Goal: Task Accomplishment & Management: Manage account settings

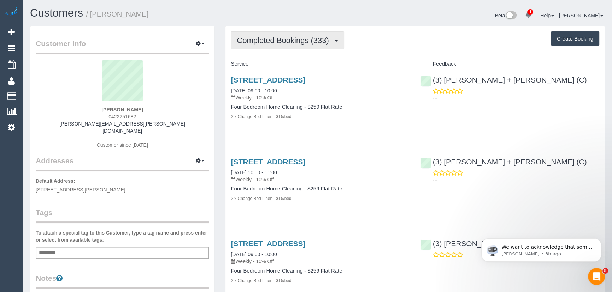
click at [279, 47] on button "Completed Bookings (333)" at bounding box center [287, 40] width 113 height 18
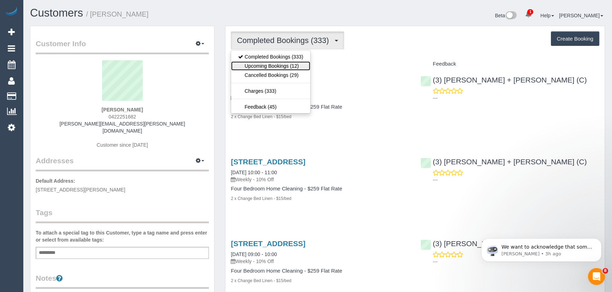
click at [280, 66] on link "Upcoming Bookings (12)" at bounding box center [270, 65] width 79 height 9
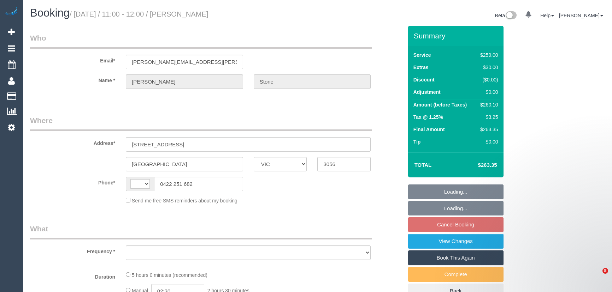
select select "VIC"
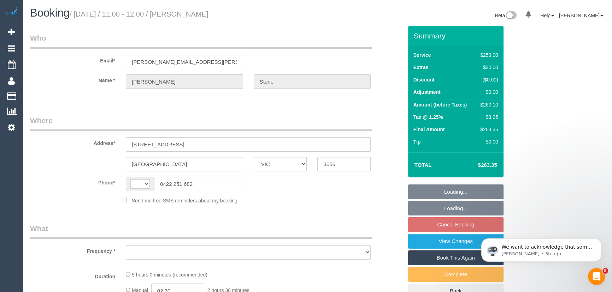
select select "string:AU"
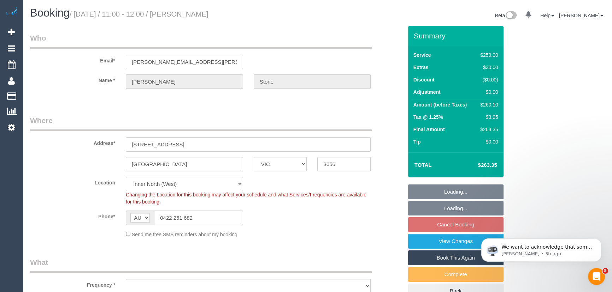
select select "object:743"
select select "string:stripe-pm_1Hlk622GScqysDRVC207KO6v"
select select "number:32"
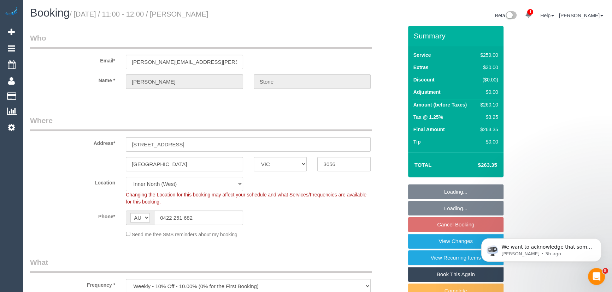
select select "object:1638"
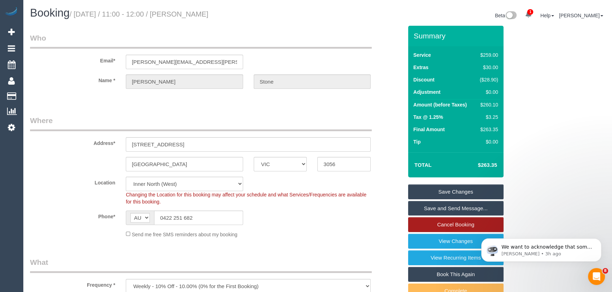
click at [452, 227] on link "Cancel Booking" at bounding box center [455, 225] width 95 height 15
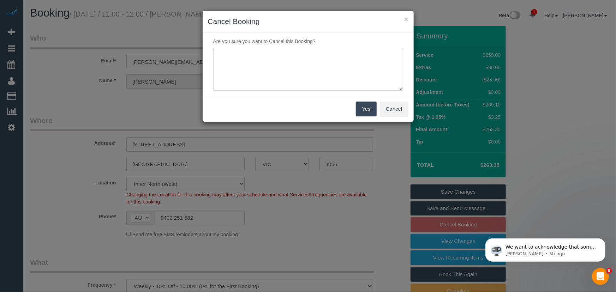
click at [298, 70] on textarea at bounding box center [308, 69] width 190 height 43
type textarea "customer would like to skip - via email - JT"
click at [366, 109] on button "Yes" at bounding box center [366, 109] width 20 height 15
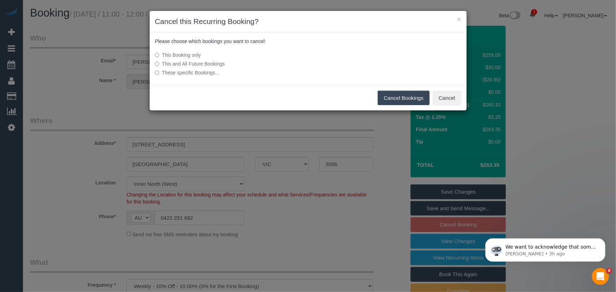
click at [388, 99] on button "Cancel Bookings" at bounding box center [404, 98] width 52 height 15
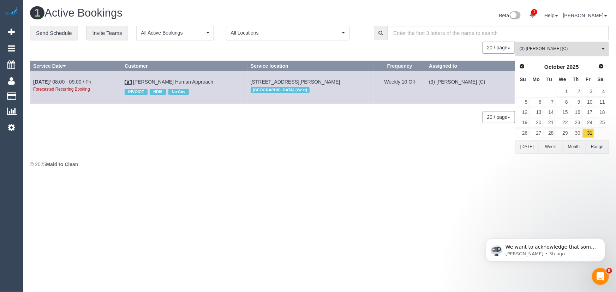
click at [537, 49] on span "(3) Lakitha Wathsara (C)" at bounding box center [560, 49] width 81 height 6
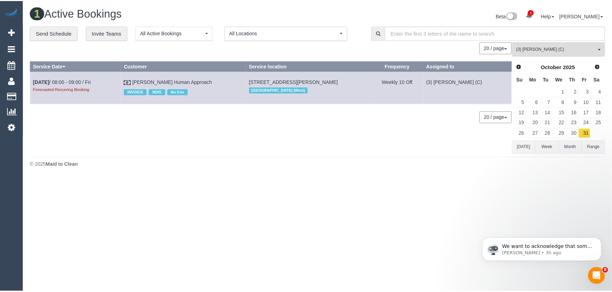
scroll to position [1311, 0]
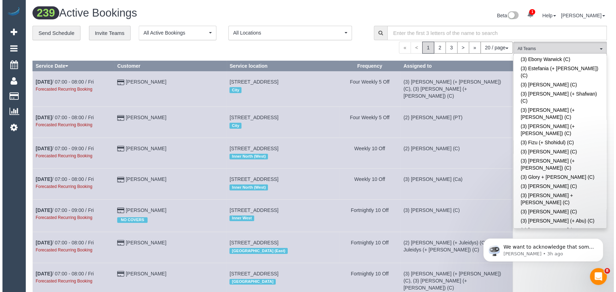
scroll to position [1247, 0]
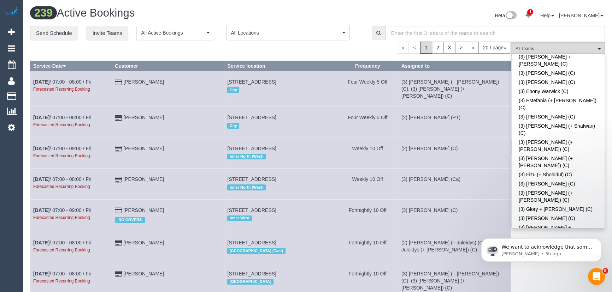
click at [416, 11] on div "Beta 1 Your Notifications You have 0 alerts × You have 1 to charge for 24/09/20…" at bounding box center [463, 16] width 293 height 19
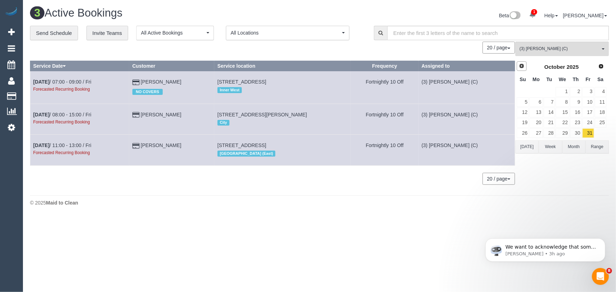
click at [520, 68] on span "Prev" at bounding box center [522, 66] width 6 height 6
click at [535, 131] on link "29" at bounding box center [536, 134] width 13 height 10
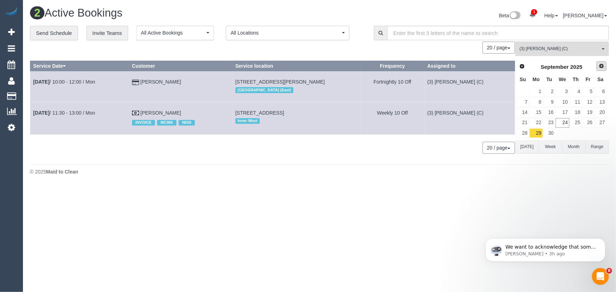
click at [598, 68] on link "Next" at bounding box center [602, 66] width 10 height 10
click at [580, 92] on link "2" at bounding box center [576, 92] width 12 height 10
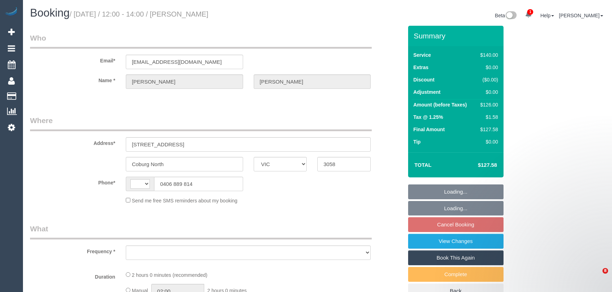
select select "VIC"
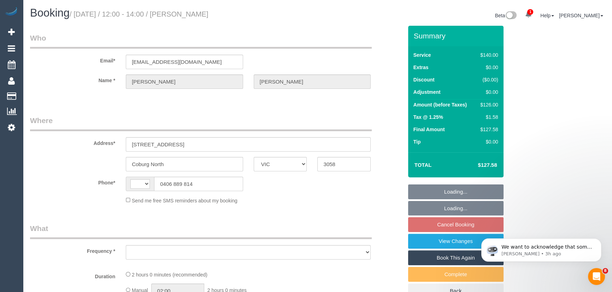
select select "string:AU"
select select "string:stripe-pm_1QJlxK2GScqysDRVwbRbraHd"
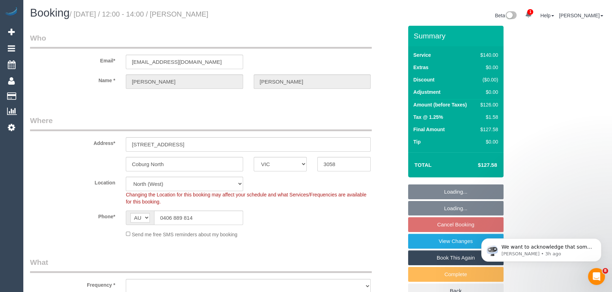
select select "object:864"
select select "number:29"
select select "number:14"
select select "number:19"
select select "number:36"
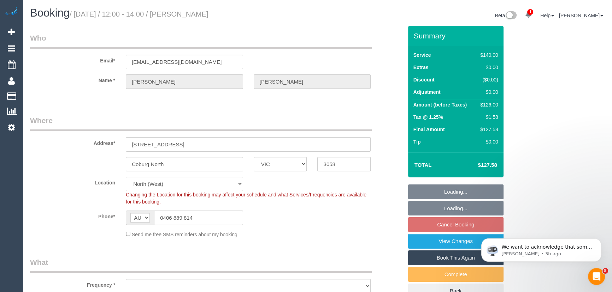
select select "number:34"
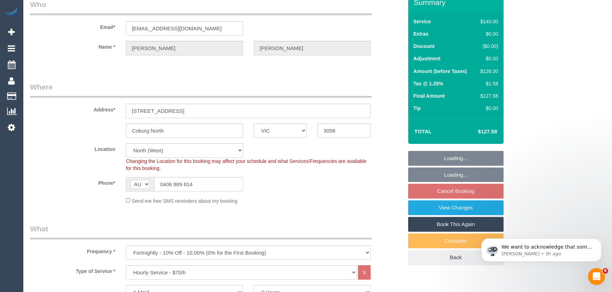
select select "object:869"
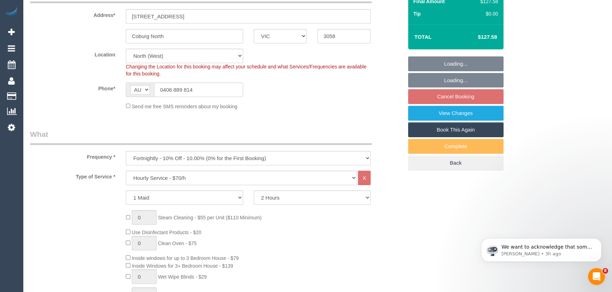
select select "spot3"
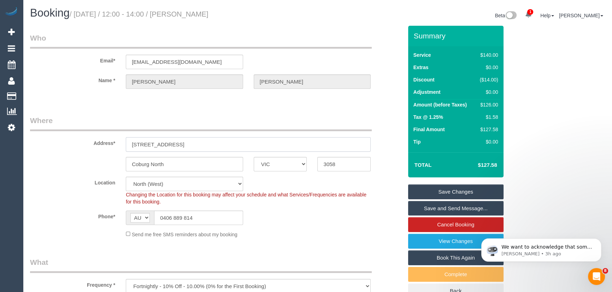
click at [194, 148] on input "18 Claremont Street" at bounding box center [248, 144] width 245 height 14
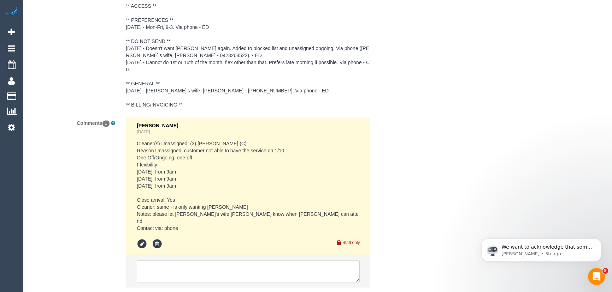
scroll to position [1304, 0]
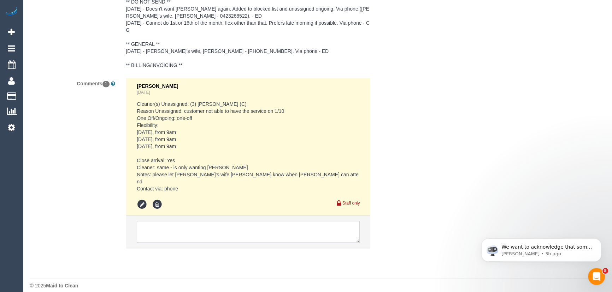
click at [183, 224] on textarea at bounding box center [248, 232] width 223 height 22
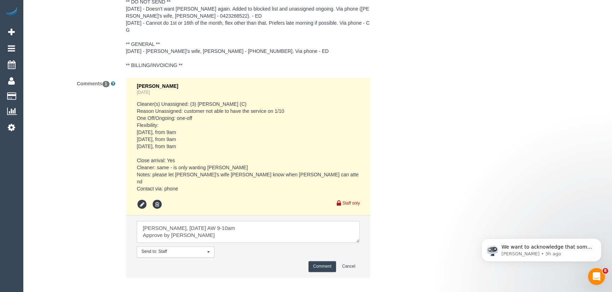
type textarea "Juan M, Thursday 2/10 AW 9-10am Approve by Steve - pending"
click at [313, 261] on button "Comment" at bounding box center [322, 266] width 28 height 11
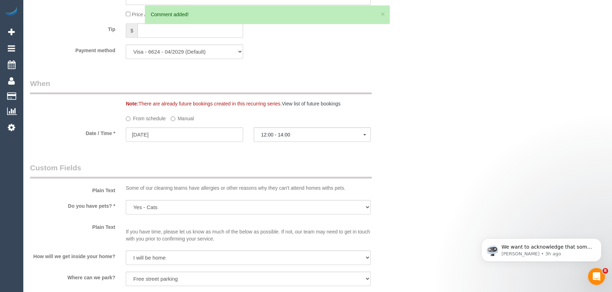
scroll to position [662, 0]
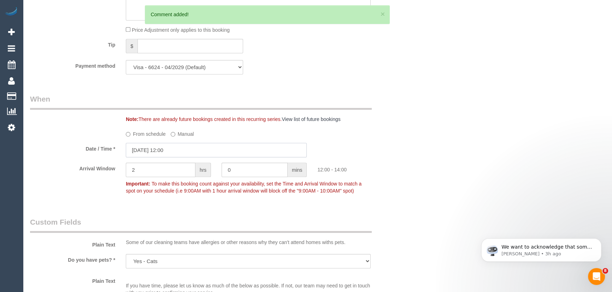
click at [184, 151] on input "30/09/2025 12:00" at bounding box center [216, 150] width 181 height 14
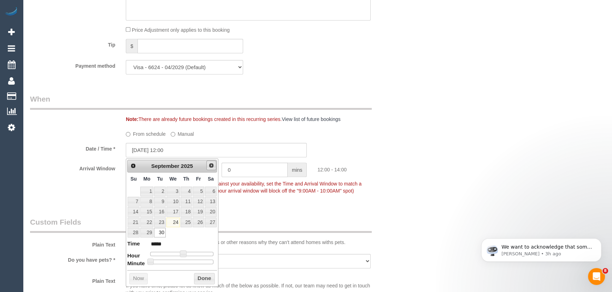
click at [210, 164] on span "Next" at bounding box center [211, 166] width 6 height 6
click at [187, 191] on link "2" at bounding box center [186, 192] width 12 height 10
type input "02/10/2025 11:00"
type input "*****"
type input "02/10/2025 10:00"
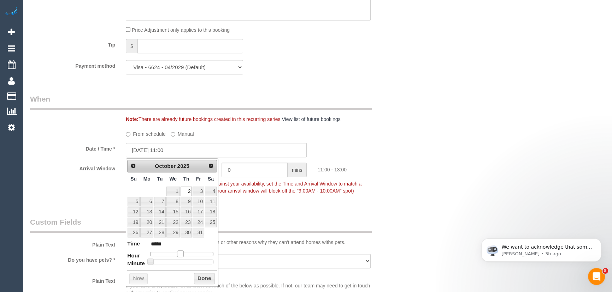
type input "*****"
type input "02/10/2025 09:00"
type input "*****"
drag, startPoint x: 181, startPoint y: 254, endPoint x: 174, endPoint y: 254, distance: 7.1
click at [174, 254] on span at bounding box center [175, 254] width 6 height 6
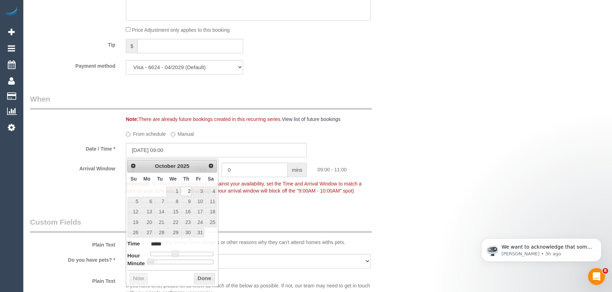
click at [288, 200] on fieldset "When Note: There are already future bookings created in this recurring series. …" at bounding box center [216, 148] width 373 height 109
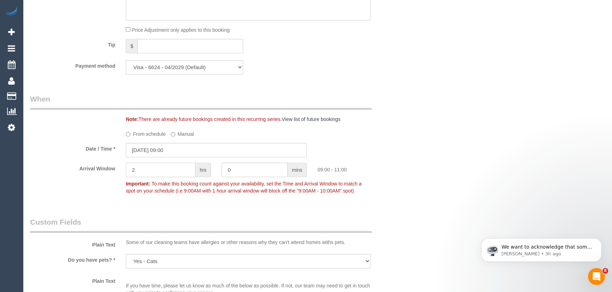
click at [155, 166] on input "2" at bounding box center [161, 170] width 70 height 14
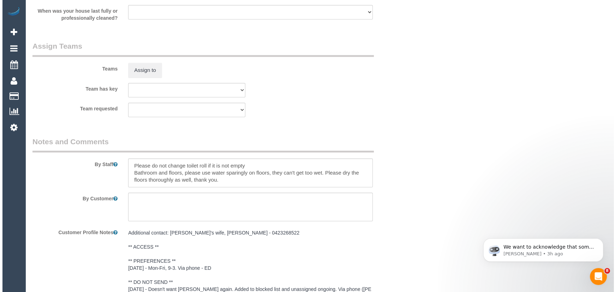
scroll to position [1111, 0]
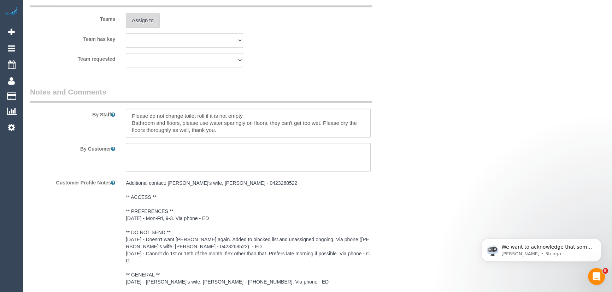
type input "1"
click at [143, 25] on button "Assign to" at bounding box center [143, 20] width 34 height 15
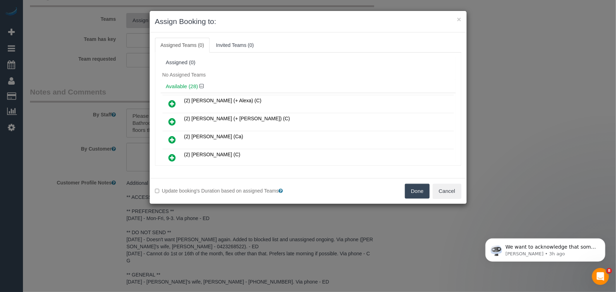
scroll to position [327, 0]
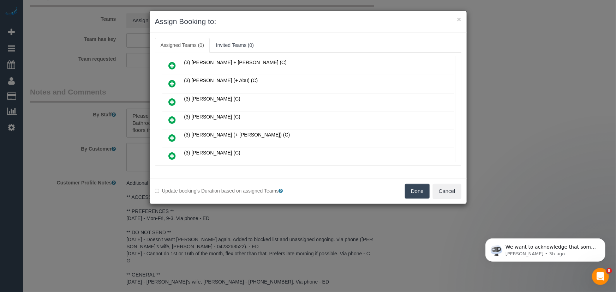
drag, startPoint x: 171, startPoint y: 113, endPoint x: 179, endPoint y: 115, distance: 8.3
click at [171, 116] on icon at bounding box center [172, 120] width 7 height 8
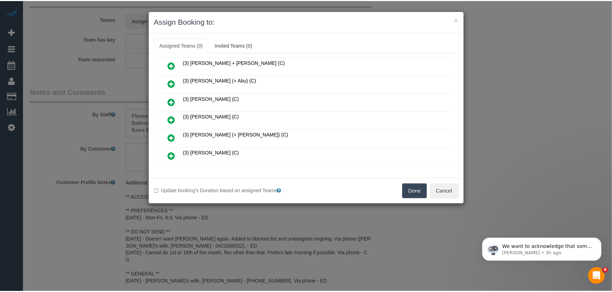
scroll to position [344, 0]
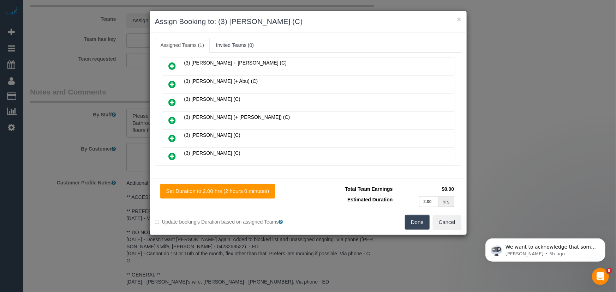
click at [423, 227] on button "Done" at bounding box center [417, 222] width 25 height 15
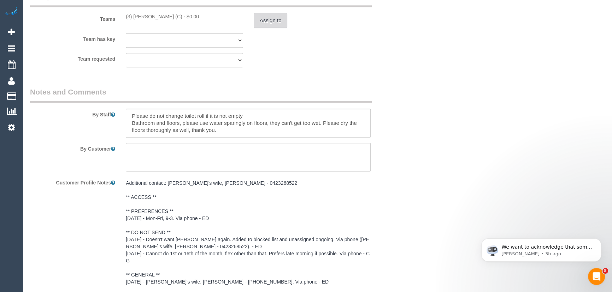
click at [266, 24] on button "Assign to" at bounding box center [271, 20] width 34 height 15
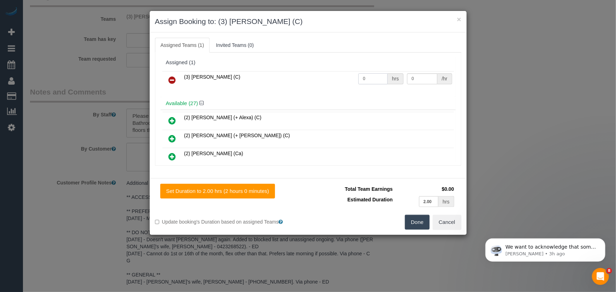
click at [367, 81] on input "0" at bounding box center [372, 78] width 29 height 11
type input "2"
type input "35"
click at [424, 222] on button "Done" at bounding box center [417, 222] width 25 height 15
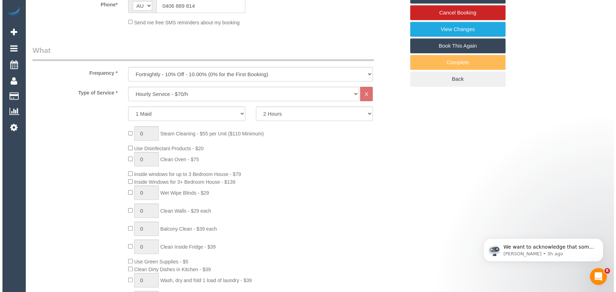
scroll to position [0, 0]
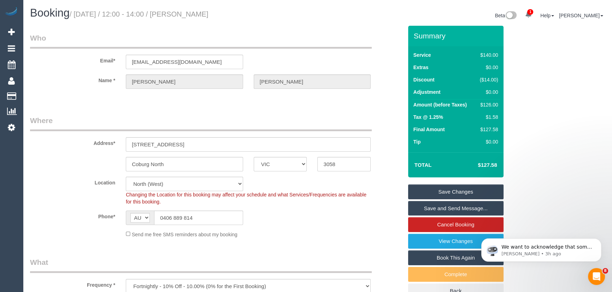
click at [204, 17] on small "/ September 30, 2025 / 12:00 - 14:00 / Deborah Groves" at bounding box center [139, 14] width 139 height 8
click at [201, 12] on small "/ September 30, 2025 / 12:00 - 14:00 / Deborah Groves" at bounding box center [139, 14] width 139 height 8
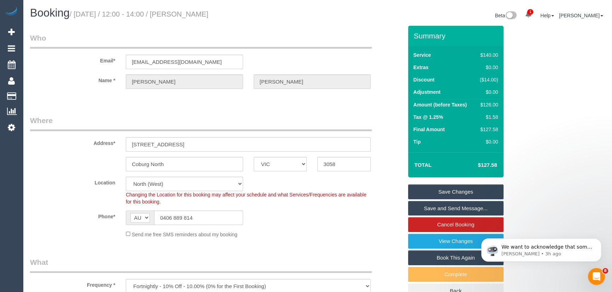
click at [201, 12] on small "/ September 30, 2025 / 12:00 - 14:00 / Deborah Groves" at bounding box center [139, 14] width 139 height 8
copy small "[PERSON_NAME]"
drag, startPoint x: 446, startPoint y: 193, endPoint x: 438, endPoint y: 192, distance: 8.2
click at [446, 193] on link "Save Changes" at bounding box center [455, 192] width 95 height 15
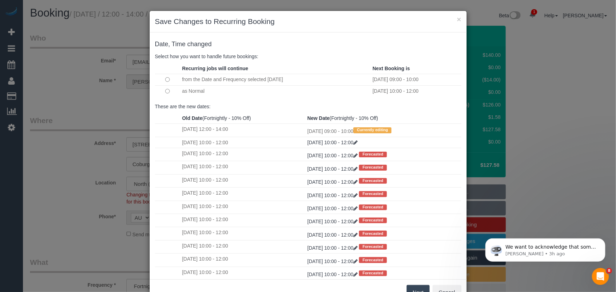
click at [411, 289] on button "Next" at bounding box center [418, 292] width 23 height 15
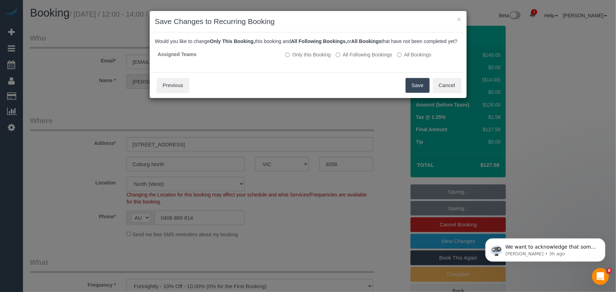
click at [414, 90] on button "Save" at bounding box center [418, 85] width 24 height 15
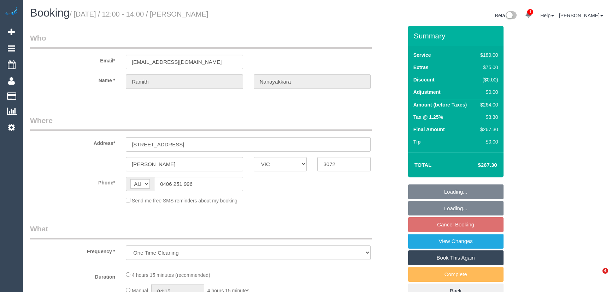
select select "VIC"
select select "string:stripe-pm_1Rp6Fl2GScqysDRV34RWySZb"
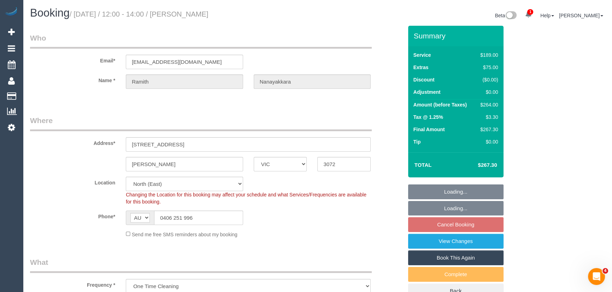
select select "object:684"
select select "number:28"
select select "number:14"
select select "number:19"
select select "number:24"
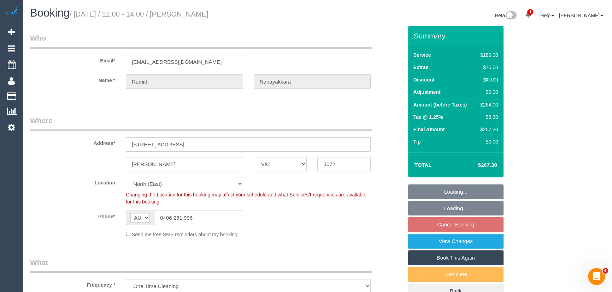
select select "number:33"
select select "number:11"
select select "spot3"
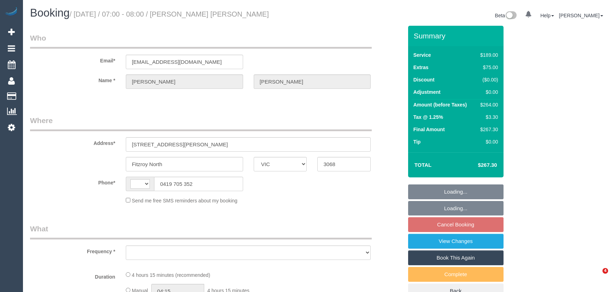
select select "VIC"
select select "string:AU"
select select "object:531"
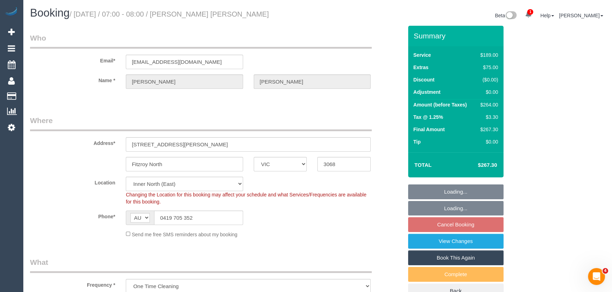
select select "string:stripe-pm_1RXBif2GScqysDRVukH2ufkA"
select select "object:1450"
select select "spot1"
select select "number:28"
select select "number:16"
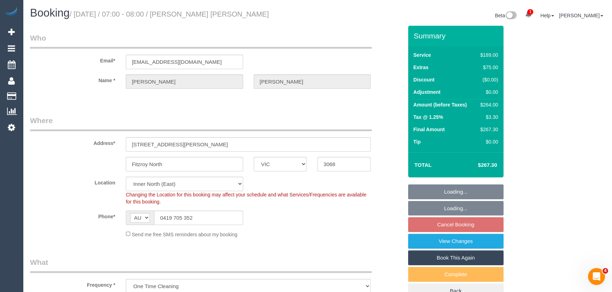
select select "number:18"
select select "number:22"
select select "number:12"
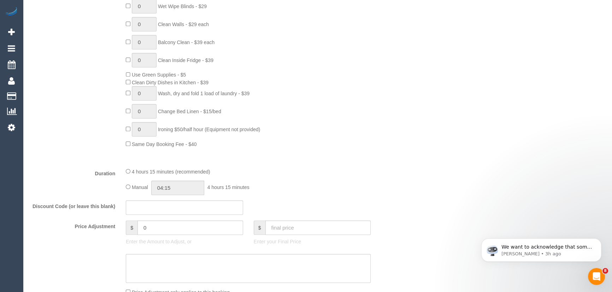
scroll to position [449, 0]
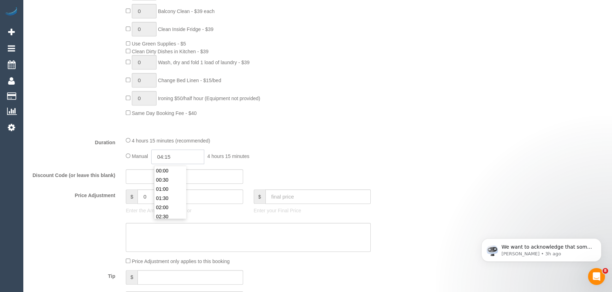
click at [189, 159] on input "04:15" at bounding box center [177, 157] width 53 height 14
type input "05:00"
click at [176, 197] on li "05:00" at bounding box center [169, 198] width 31 height 9
click at [395, 171] on div "Discount Code (or leave this blank)" at bounding box center [216, 176] width 383 height 15
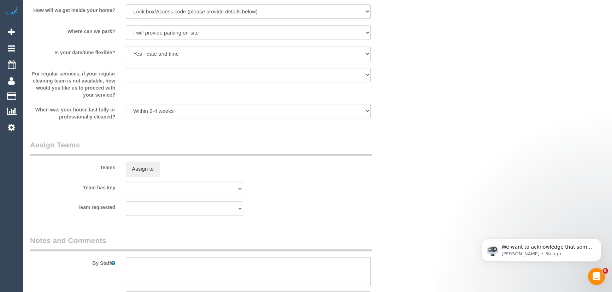
select select "spot21"
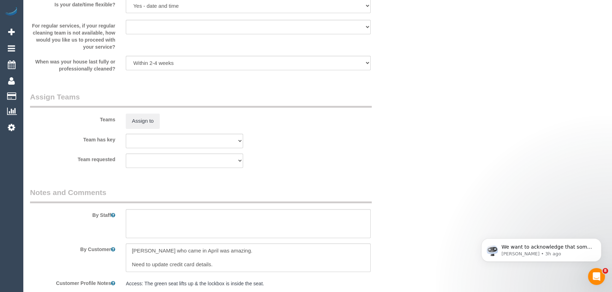
scroll to position [1027, 0]
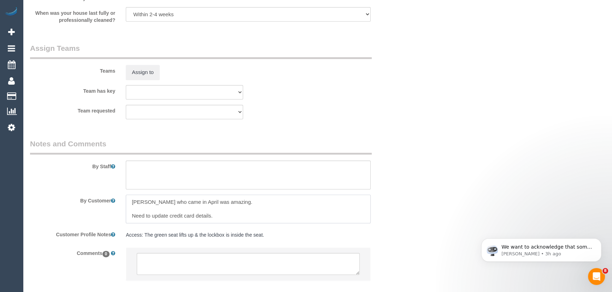
click at [258, 207] on textarea at bounding box center [248, 209] width 245 height 29
click at [254, 197] on textarea at bounding box center [248, 209] width 245 height 29
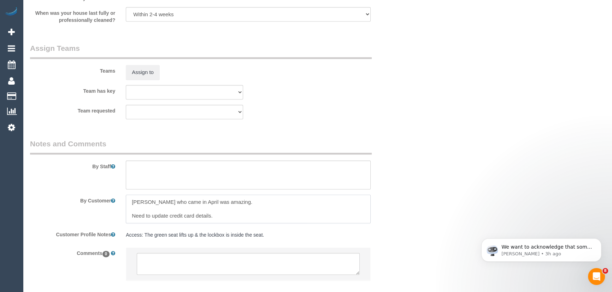
click at [254, 197] on textarea at bounding box center [248, 209] width 245 height 29
click at [251, 205] on textarea at bounding box center [248, 209] width 245 height 29
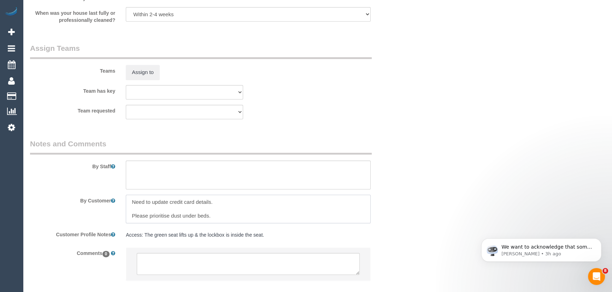
click at [251, 205] on textarea at bounding box center [248, 209] width 245 height 29
type textarea "Please prioritise dust under beds."
click at [166, 265] on textarea at bounding box center [248, 264] width 223 height 22
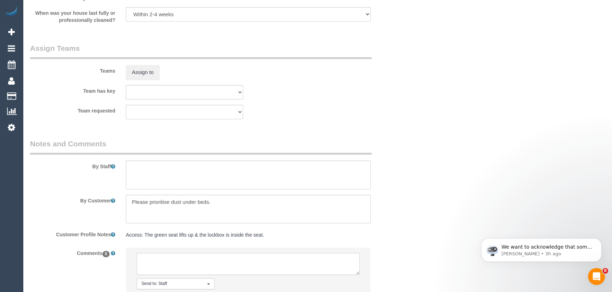
paste textarea "Mohammed who came in April was amazing."
type textarea "Mohammed who came in April was amazing. - customer informed"
click at [162, 172] on textarea at bounding box center [248, 175] width 245 height 29
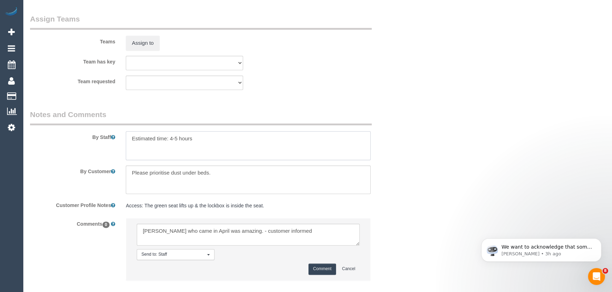
scroll to position [1096, 0]
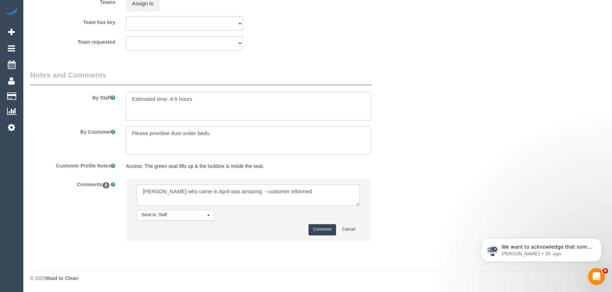
type textarea "Estimated time: 4-5 hours"
click at [306, 196] on textarea at bounding box center [248, 195] width 223 height 22
type textarea "Mohammed who came in April was amazing. - customer informed of different cleane…"
click at [314, 235] on button "Comment" at bounding box center [322, 229] width 28 height 11
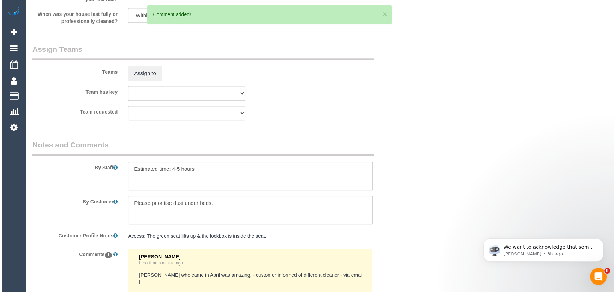
scroll to position [1000, 0]
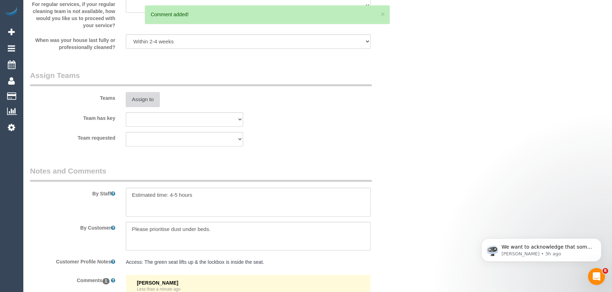
click at [138, 102] on button "Assign to" at bounding box center [143, 99] width 34 height 15
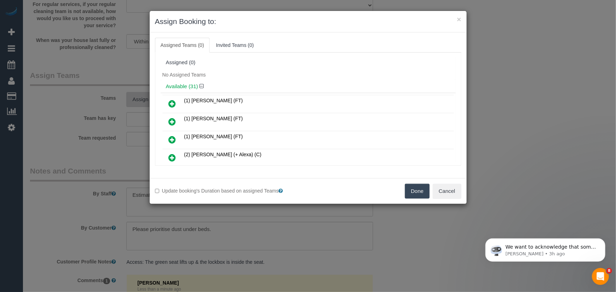
scroll to position [345, 0]
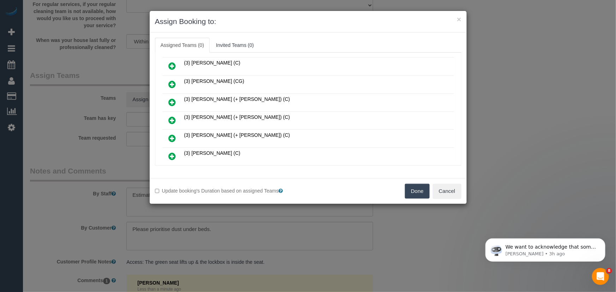
click at [174, 116] on icon at bounding box center [172, 120] width 7 height 8
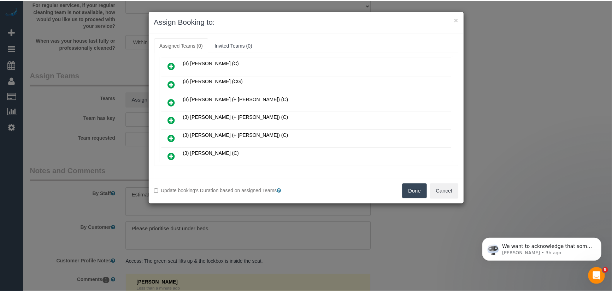
scroll to position [361, 0]
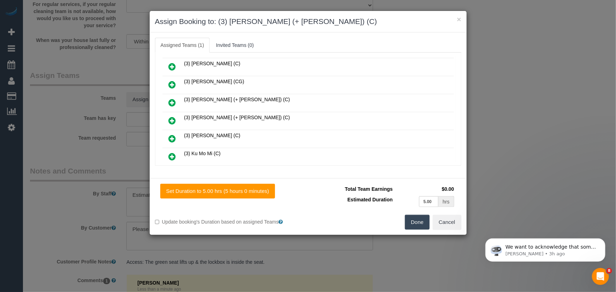
click at [415, 224] on button "Done" at bounding box center [417, 222] width 25 height 15
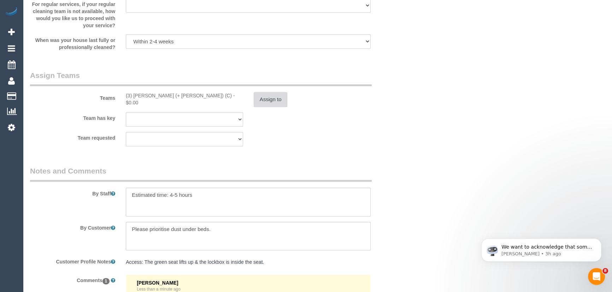
click at [276, 98] on button "Assign to" at bounding box center [271, 99] width 34 height 15
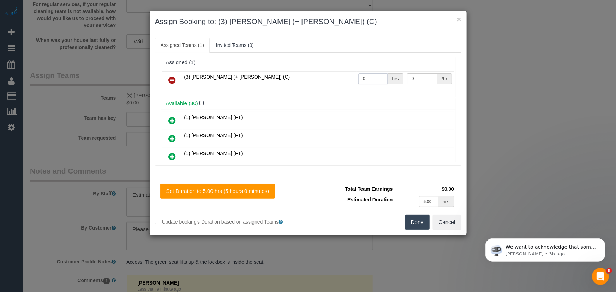
click at [374, 79] on input "0" at bounding box center [372, 78] width 29 height 11
type input "1"
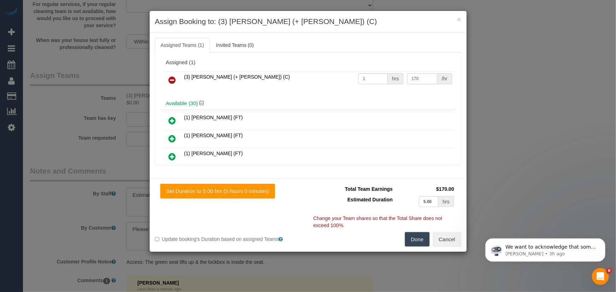
type input "170"
click at [413, 237] on button "Done" at bounding box center [417, 239] width 25 height 15
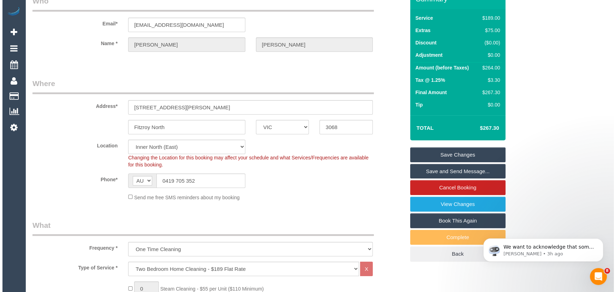
scroll to position [0, 0]
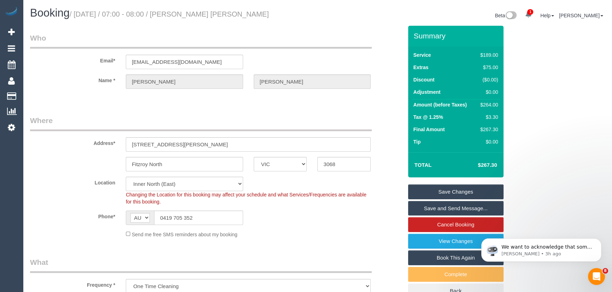
click at [198, 16] on small "/ September 30, 2025 / 07:00 - 08:00 / Natalie Garcia de Heer" at bounding box center [169, 14] width 199 height 8
copy small "Natalie Garcia de Heer"
click at [459, 191] on link "Save Changes" at bounding box center [455, 192] width 95 height 15
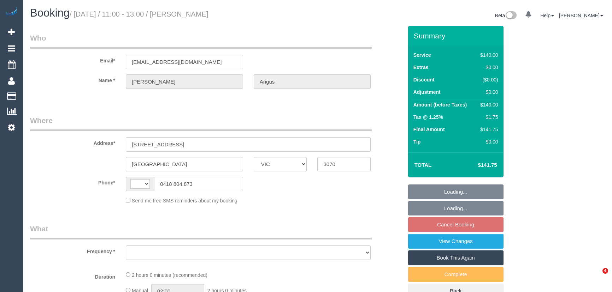
select select "VIC"
select select "string:AU"
select select "object:290"
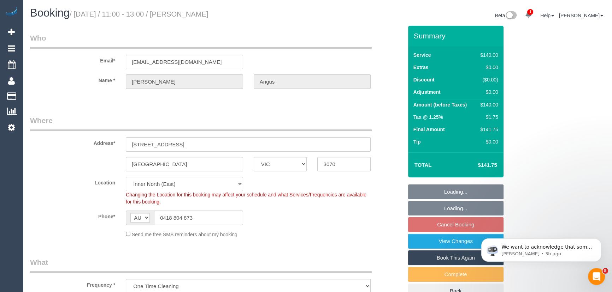
select select "string:stripe-pm_1HnzQH2GScqysDRVOjpBXg13"
select select "number:28"
select select "number:14"
select select "number:21"
select select "number:24"
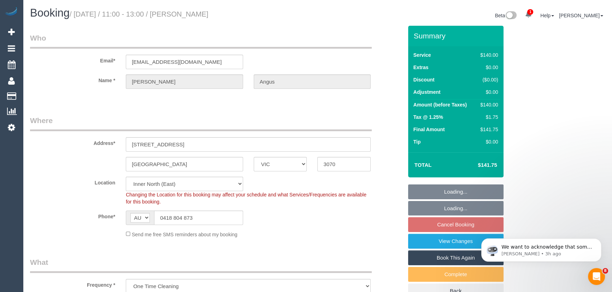
select select "object:711"
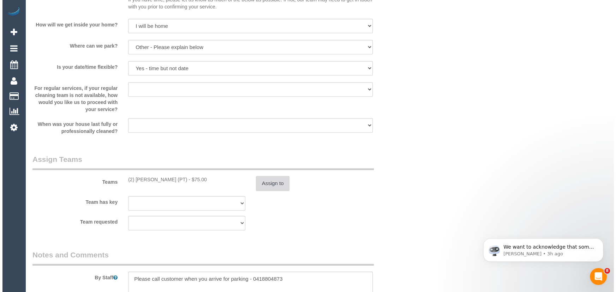
scroll to position [963, 0]
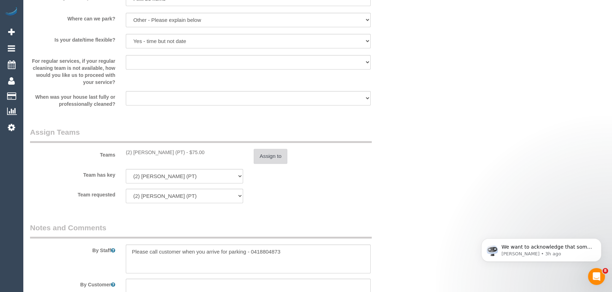
click at [263, 159] on button "Assign to" at bounding box center [271, 156] width 34 height 15
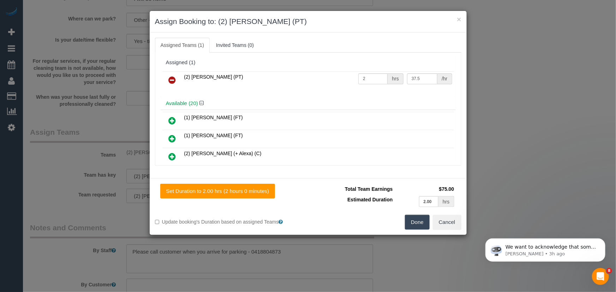
click at [168, 79] on link at bounding box center [172, 80] width 17 height 14
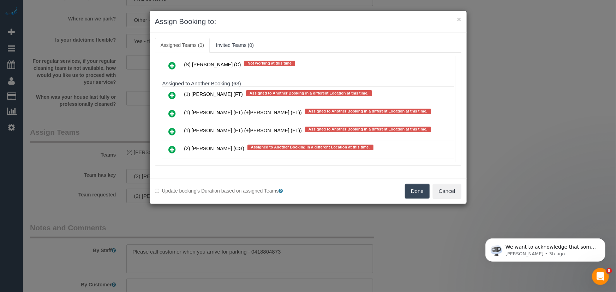
scroll to position [2281, 0]
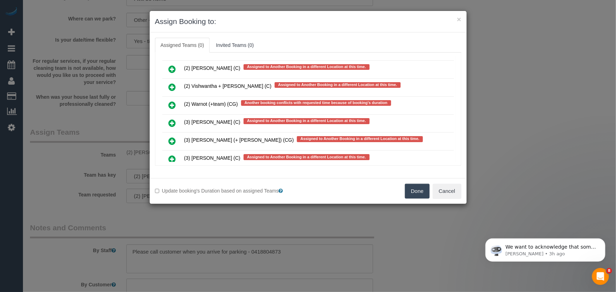
click at [173, 155] on icon at bounding box center [172, 159] width 7 height 8
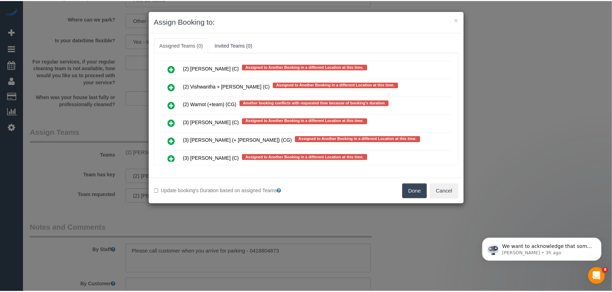
scroll to position [2300, 0]
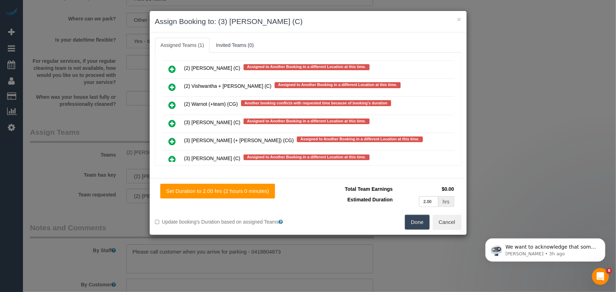
click at [418, 222] on button "Done" at bounding box center [417, 222] width 25 height 15
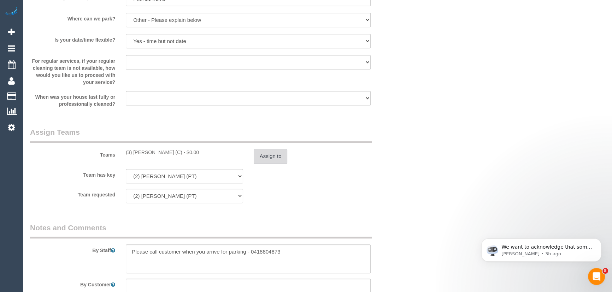
click at [271, 158] on button "Assign to" at bounding box center [271, 156] width 34 height 15
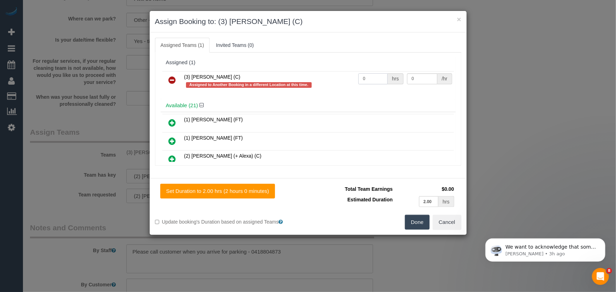
click at [377, 79] on input "0" at bounding box center [372, 78] width 29 height 11
type input "2"
type input "35"
click at [418, 224] on button "Done" at bounding box center [417, 222] width 25 height 15
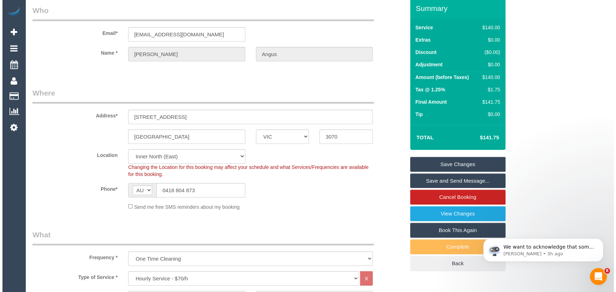
scroll to position [0, 0]
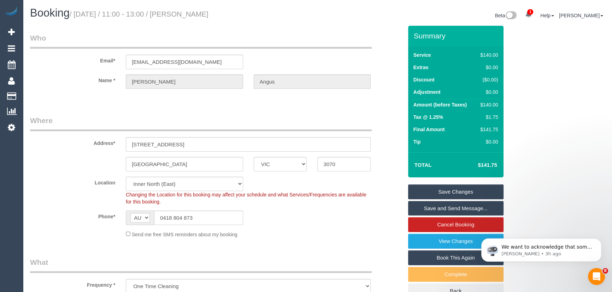
click at [205, 12] on small "/ September 30, 2025 / 11:00 - 13:00 / Molly Angus" at bounding box center [139, 14] width 139 height 8
copy small "Molly Angus"
click at [469, 192] on link "Save Changes" at bounding box center [455, 192] width 95 height 15
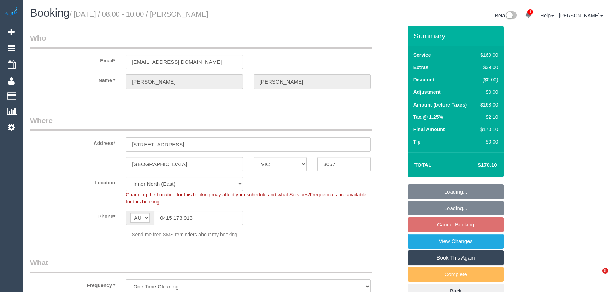
select select "VIC"
select select "number:28"
select select "number:14"
select select "number:18"
select select "number:22"
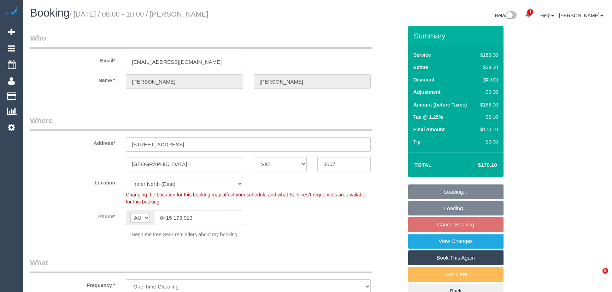
select select "number:35"
select select "number:13"
select select "spot2"
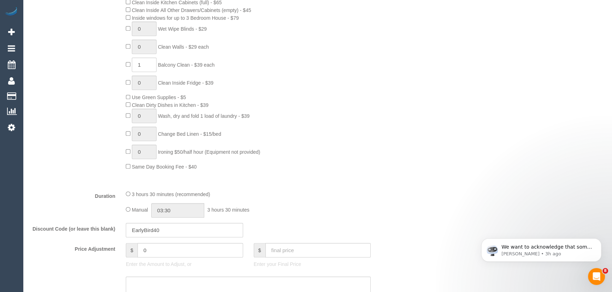
scroll to position [449, 0]
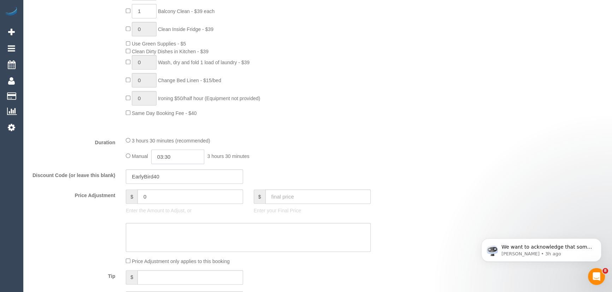
click at [191, 161] on input "03:30" at bounding box center [177, 157] width 53 height 14
type input "04:00"
click at [173, 190] on li "04:00" at bounding box center [169, 189] width 31 height 9
click at [357, 162] on div "Manual 04:00 4 hours 0 minutes" at bounding box center [248, 157] width 245 height 14
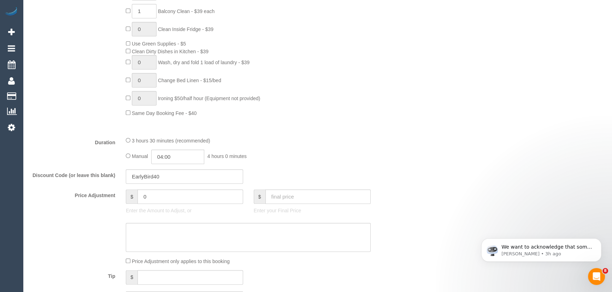
select select "spot22"
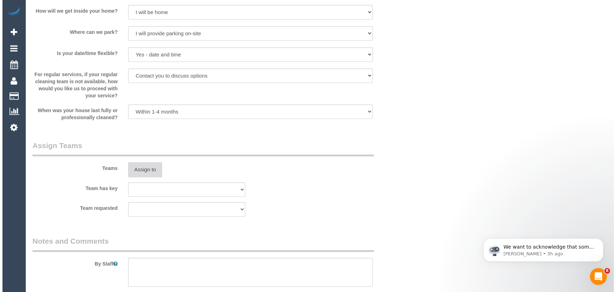
scroll to position [931, 0]
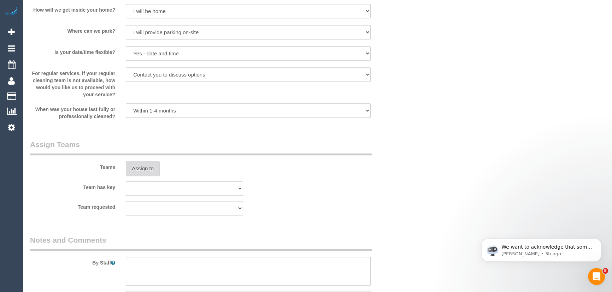
click at [142, 168] on button "Assign to" at bounding box center [143, 168] width 34 height 15
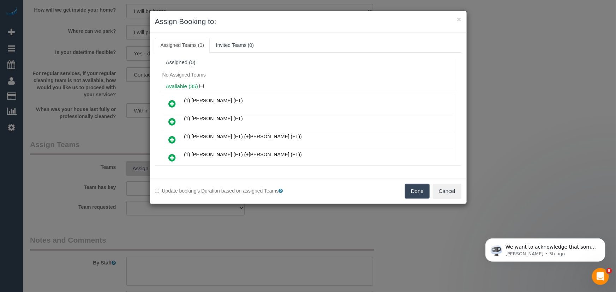
scroll to position [79, 0]
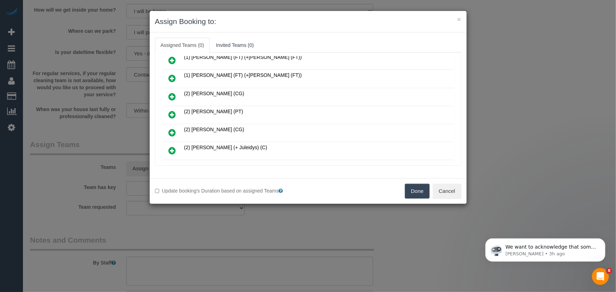
click at [173, 112] on icon at bounding box center [172, 115] width 7 height 8
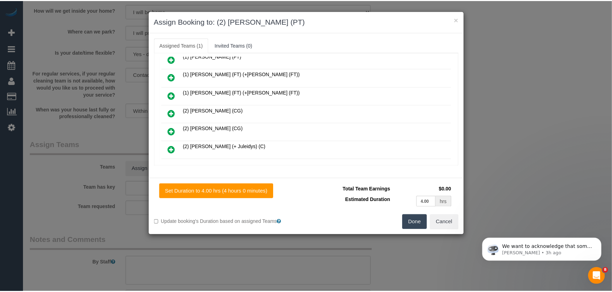
scroll to position [96, 0]
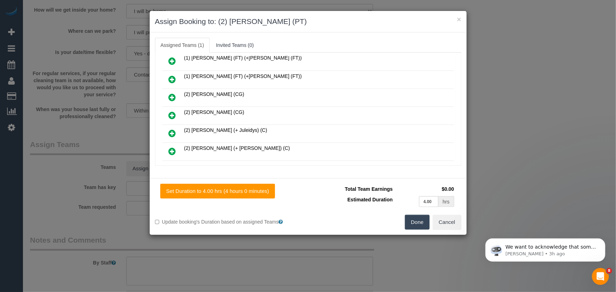
click at [410, 220] on button "Done" at bounding box center [417, 222] width 25 height 15
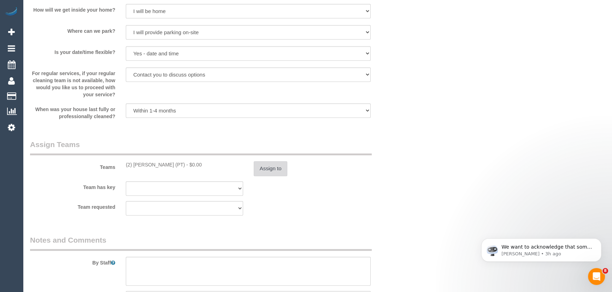
click at [273, 169] on button "Assign to" at bounding box center [271, 168] width 34 height 15
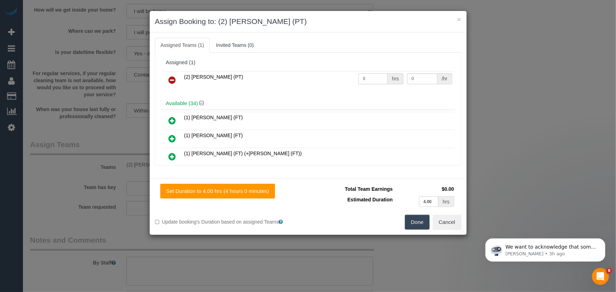
click at [375, 78] on input "0" at bounding box center [372, 78] width 29 height 11
type input "1"
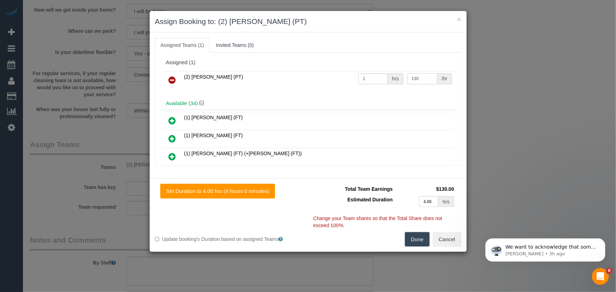
type input "130"
click at [415, 239] on button "Done" at bounding box center [417, 239] width 25 height 15
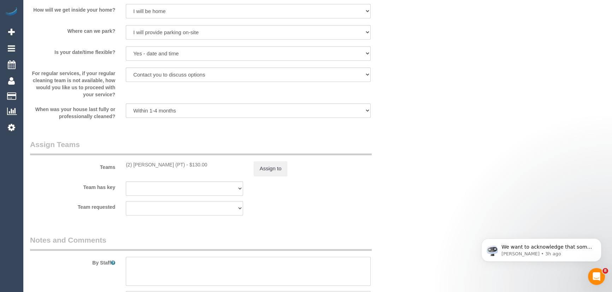
click at [202, 269] on textarea at bounding box center [248, 271] width 245 height 29
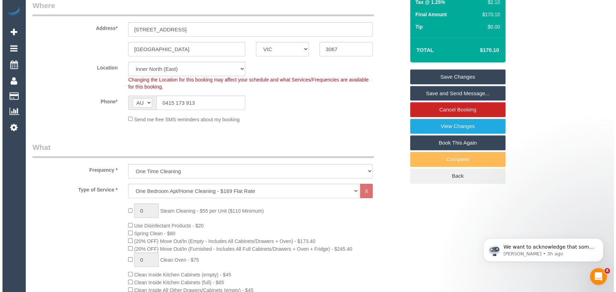
scroll to position [0, 0]
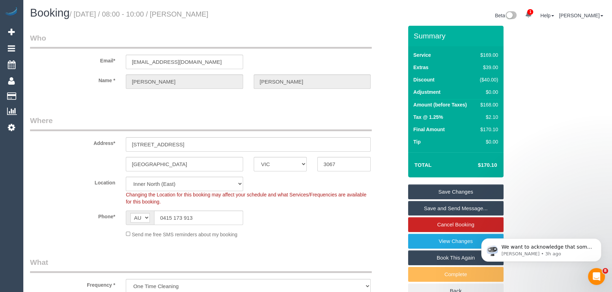
type textarea "Estimated time: 3-4 hours"
click at [201, 15] on small "/ September 30, 2025 / 08:00 - 10:00 / Nur Hazirah Abdul Wahab" at bounding box center [139, 14] width 139 height 8
copy small "Nur Hazirah Abdul Wahab"
drag, startPoint x: 455, startPoint y: 208, endPoint x: 455, endPoint y: 203, distance: 5.0
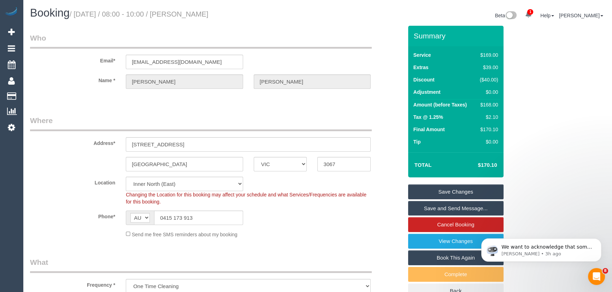
click at [455, 208] on link "Save and Send Message..." at bounding box center [455, 208] width 95 height 15
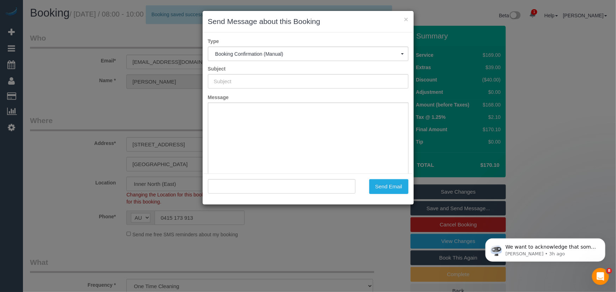
type input "Booking Confirmed"
type input ""Nur Hazirah Abdul Wahab" <irawahab@gmail.com>"
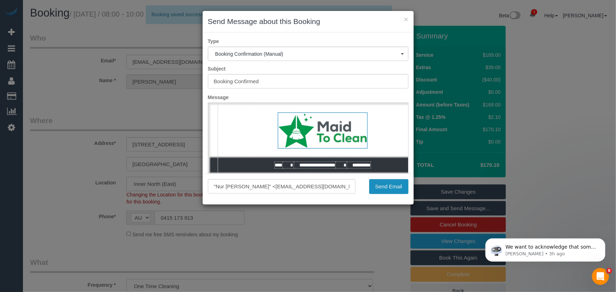
click at [391, 190] on button "Send Email" at bounding box center [388, 186] width 39 height 15
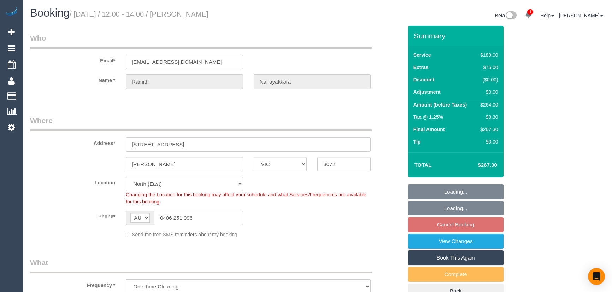
select select "VIC"
select select "number:28"
select select "number:14"
select select "number:19"
select select "number:24"
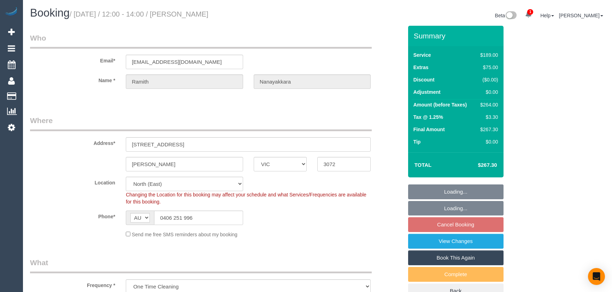
select select "number:33"
select select "number:11"
select select "spot3"
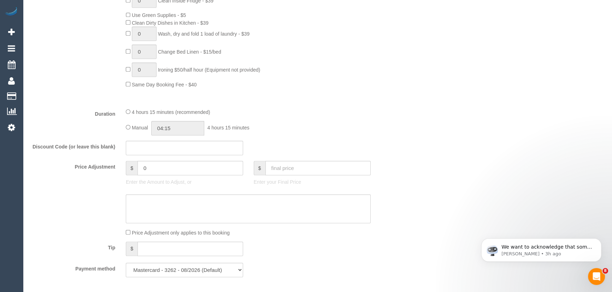
scroll to position [481, 0]
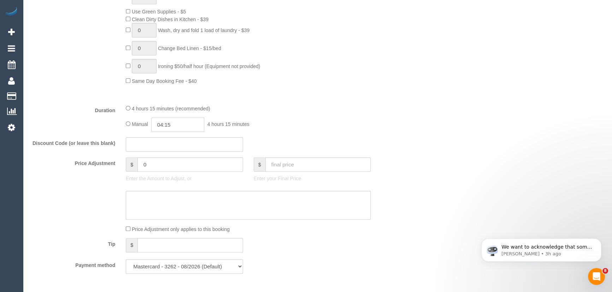
click at [198, 127] on input "04:15" at bounding box center [177, 125] width 53 height 14
type input "05:00"
click at [172, 178] on li "05:00" at bounding box center [169, 179] width 31 height 9
click at [339, 118] on div "4 hours 15 minutes (recommended) Manual 05:00 5 hours 0 minutes" at bounding box center [247, 119] width 255 height 28
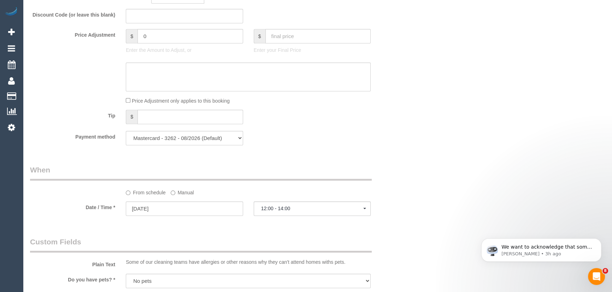
select select "spot23"
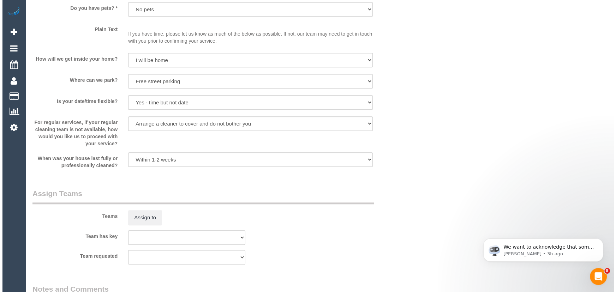
scroll to position [931, 0]
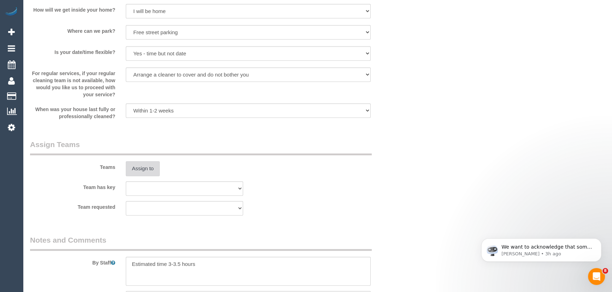
click at [141, 168] on button "Assign to" at bounding box center [143, 168] width 34 height 15
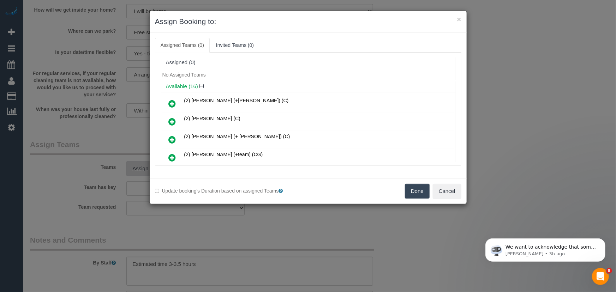
scroll to position [1786, 0]
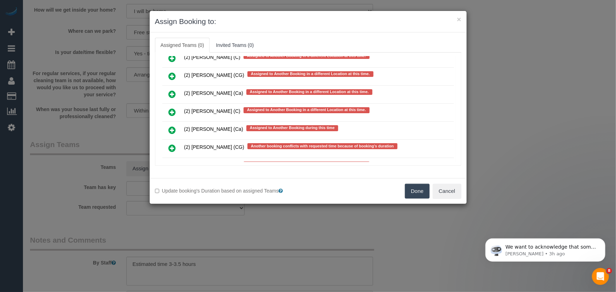
click at [171, 144] on icon at bounding box center [172, 148] width 7 height 8
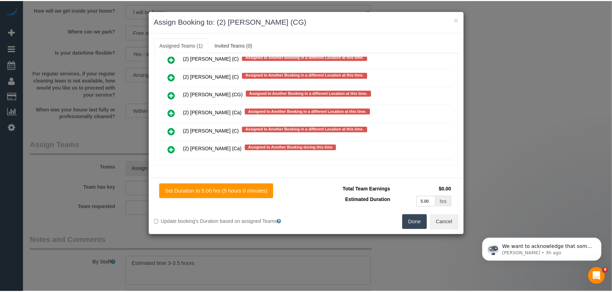
scroll to position [1805, 0]
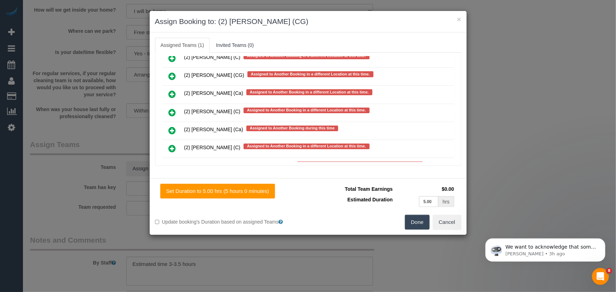
click at [416, 220] on button "Done" at bounding box center [417, 222] width 25 height 15
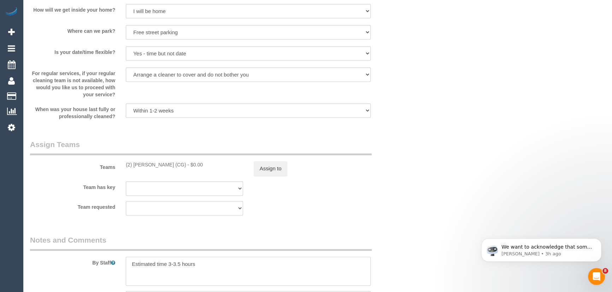
click at [178, 266] on textarea at bounding box center [248, 271] width 245 height 29
type textarea "Estimated time 4-5 hours"
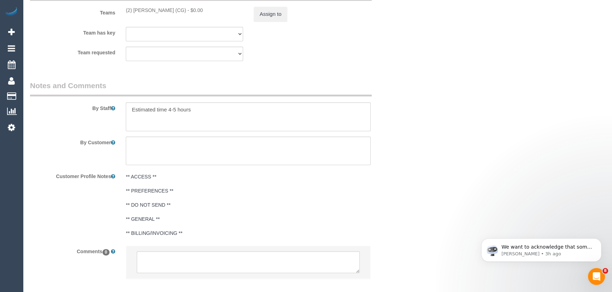
scroll to position [1124, 0]
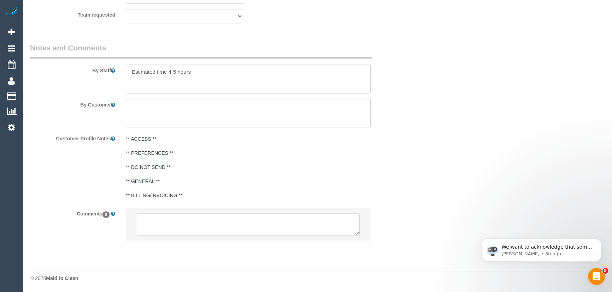
click at [166, 226] on textarea at bounding box center [248, 225] width 223 height 22
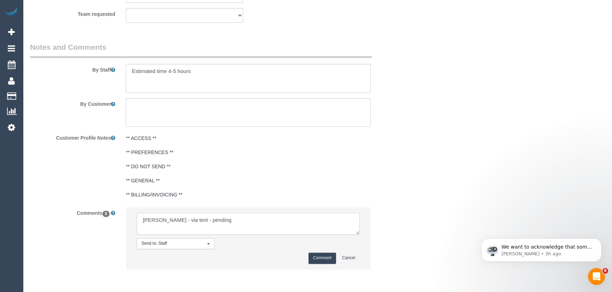
type textarea "Syed - via text - pending"
click at [323, 260] on button "Comment" at bounding box center [322, 258] width 28 height 11
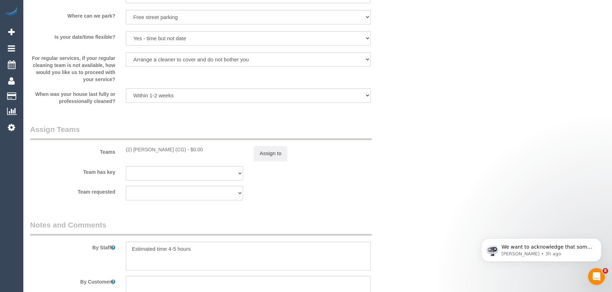
scroll to position [995, 0]
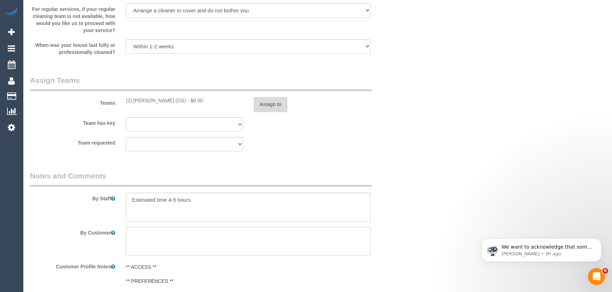
click at [268, 105] on button "Assign to" at bounding box center [271, 104] width 34 height 15
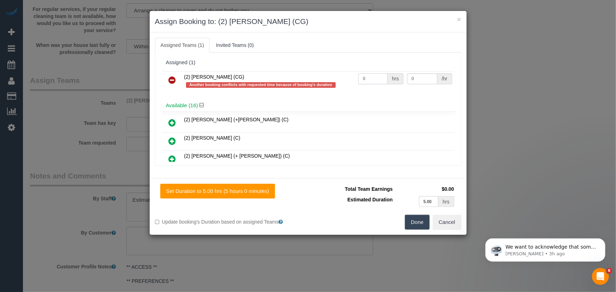
click at [372, 75] on input "0" at bounding box center [372, 78] width 29 height 11
type input "1"
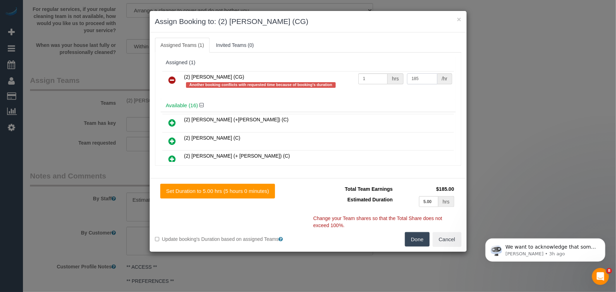
type input "185"
click at [419, 238] on button "Done" at bounding box center [417, 239] width 25 height 15
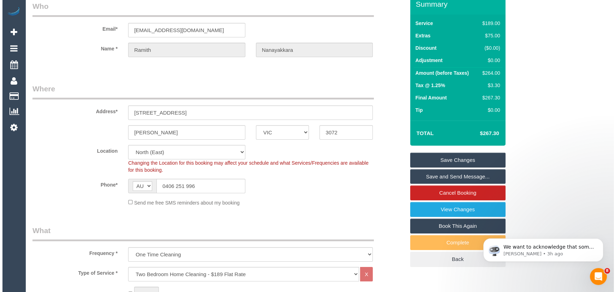
scroll to position [0, 0]
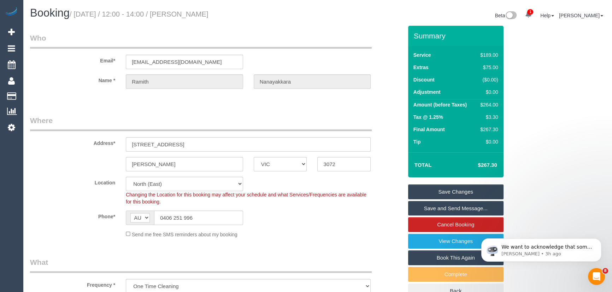
click at [201, 15] on small "/ September 30, 2025 / 12:00 - 14:00 / Ramith Nanayakkara" at bounding box center [139, 14] width 139 height 8
copy small "Ramith Nanayakkara"
click at [435, 193] on link "Save Changes" at bounding box center [455, 192] width 95 height 15
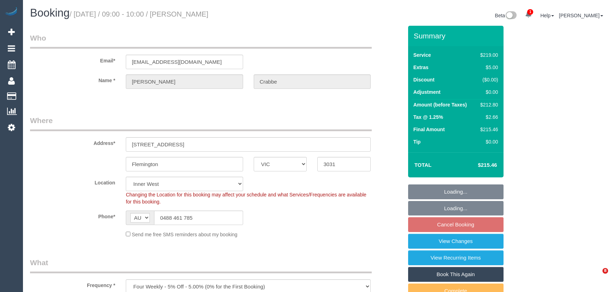
select select "VIC"
select select "string:stripe-pm_1HtMy62GScqysDRV2xKeNcpS"
select select "number:28"
select select "number:14"
select select "number:19"
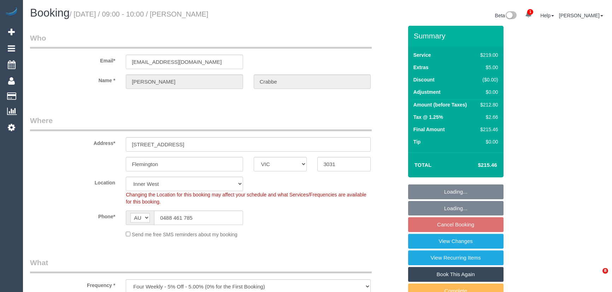
select select "number:24"
select select "number:12"
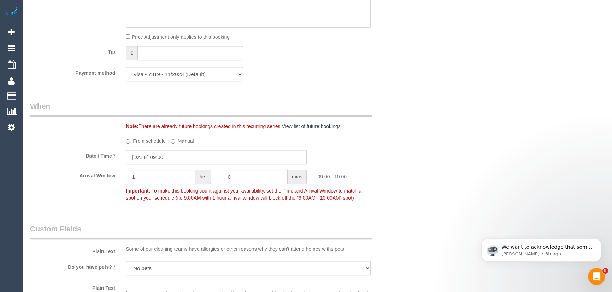
scroll to position [738, 0]
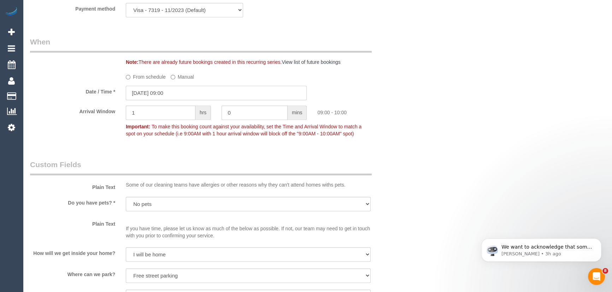
click at [190, 96] on input "[DATE] 09:00" at bounding box center [216, 93] width 181 height 14
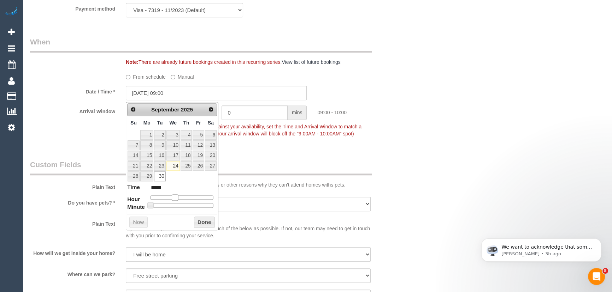
type input "[DATE] 11:00"
type input "*****"
type input "[DATE] 12:00"
type input "*****"
drag, startPoint x: 175, startPoint y: 197, endPoint x: 184, endPoint y: 197, distance: 8.8
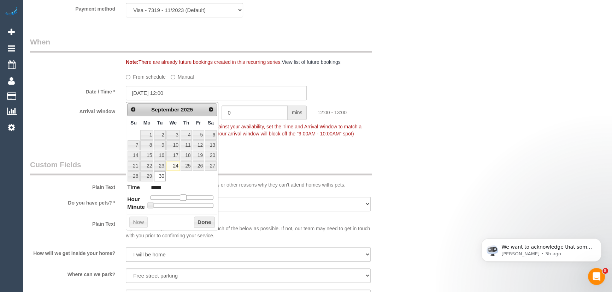
click at [184, 197] on span at bounding box center [183, 198] width 6 height 6
click at [303, 152] on div "Who Email* [EMAIL_ADDRESS][DOMAIN_NAME] Name * [PERSON_NAME] Where Address* [ST…" at bounding box center [216, 91] width 383 height 1607
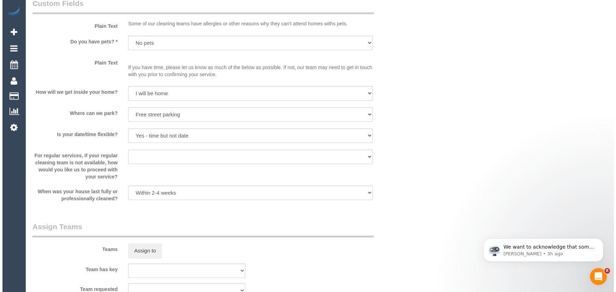
scroll to position [931, 0]
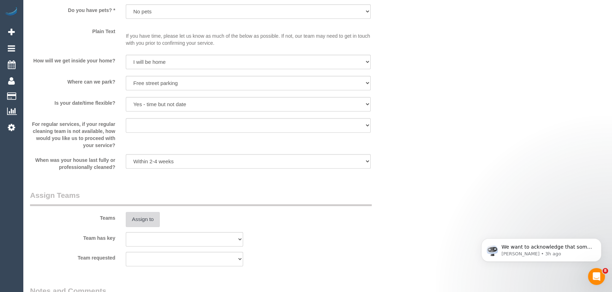
click at [142, 218] on button "Assign to" at bounding box center [143, 219] width 34 height 15
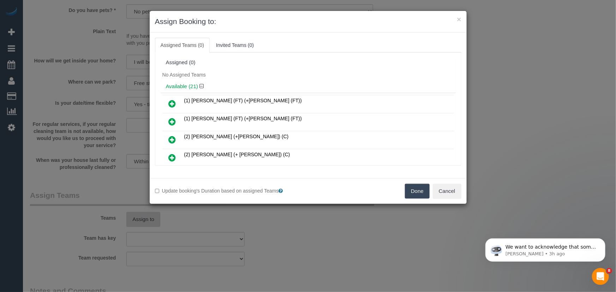
scroll to position [133, 0]
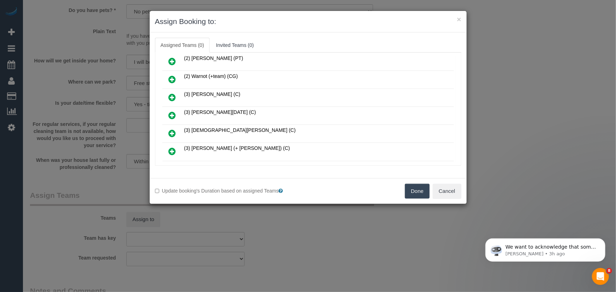
click at [173, 111] on icon at bounding box center [172, 115] width 7 height 8
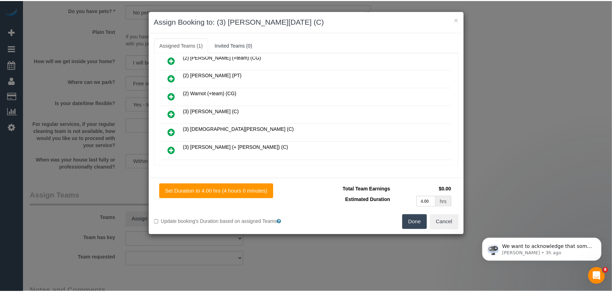
scroll to position [149, 0]
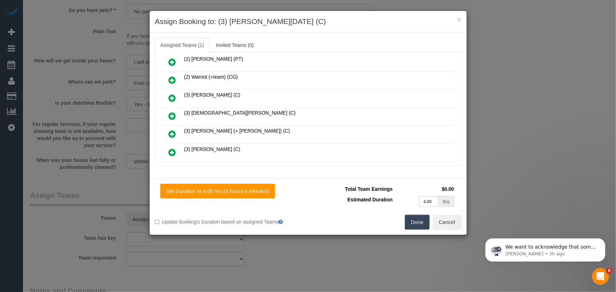
click at [409, 222] on button "Done" at bounding box center [417, 222] width 25 height 15
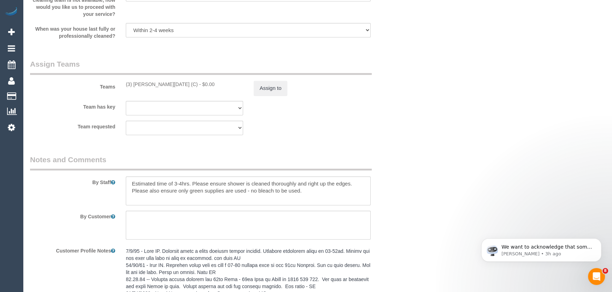
scroll to position [1123, 0]
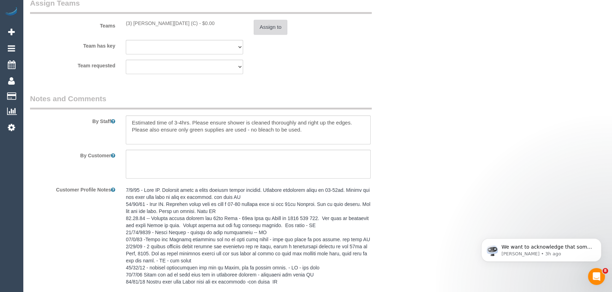
click at [277, 29] on button "Assign to" at bounding box center [271, 27] width 34 height 15
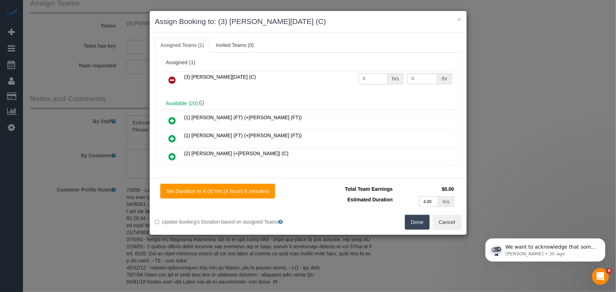
click at [373, 81] on input "0" at bounding box center [372, 78] width 29 height 11
type input "1"
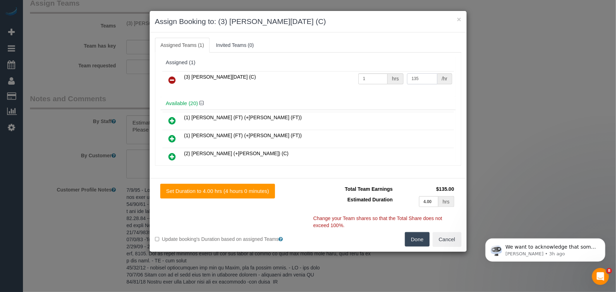
type input "135"
click at [421, 238] on button "Done" at bounding box center [417, 239] width 25 height 15
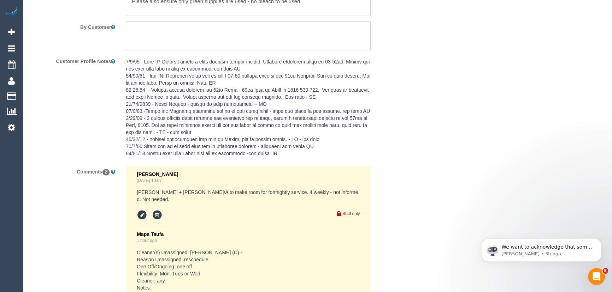
scroll to position [1359, 0]
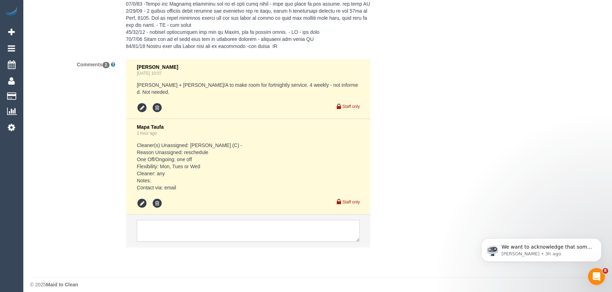
click at [177, 221] on textarea at bounding box center [248, 231] width 223 height 22
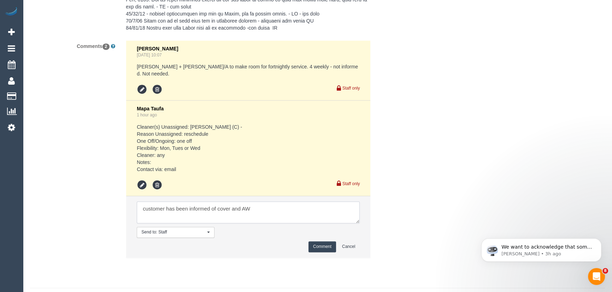
scroll to position [1388, 0]
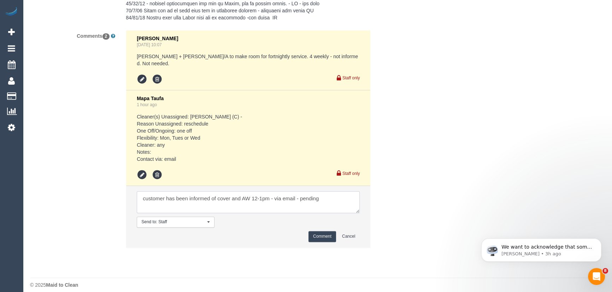
type textarea "customer has been informed of cover and AW 12-1pm - via email - pending"
click at [316, 231] on button "Comment" at bounding box center [322, 236] width 28 height 11
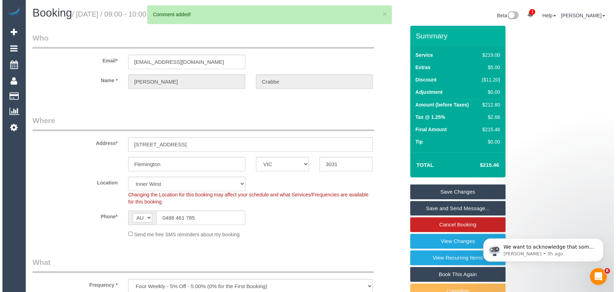
scroll to position [0, 0]
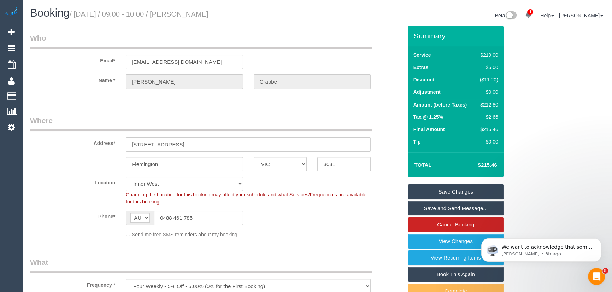
click at [201, 15] on small "/ September 30, 2025 / 09:00 - 10:00 / Kylie Crabbe" at bounding box center [139, 14] width 139 height 8
copy small "Kylie Crabbe"
click at [431, 195] on link "Save Changes" at bounding box center [455, 192] width 95 height 15
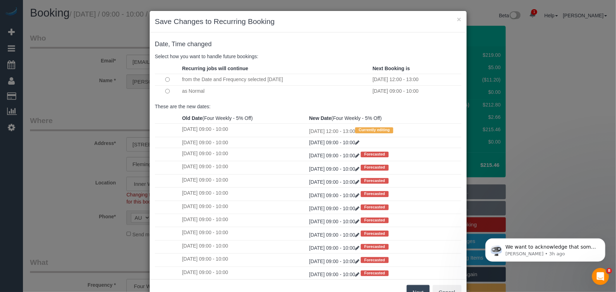
click at [415, 288] on button "Next" at bounding box center [418, 292] width 23 height 15
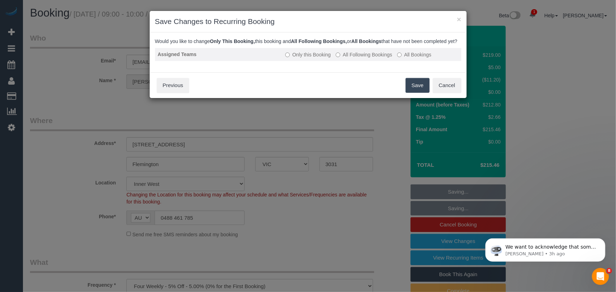
click at [360, 58] on label "All Following Bookings" at bounding box center [364, 54] width 56 height 7
click at [298, 58] on label "Only this Booking" at bounding box center [308, 54] width 46 height 7
click at [419, 92] on button "Save" at bounding box center [418, 85] width 24 height 15
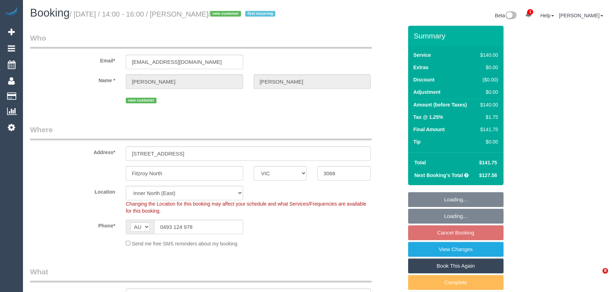
select select "VIC"
select select "spot4"
select select "number:28"
select select "number:14"
select select "number:21"
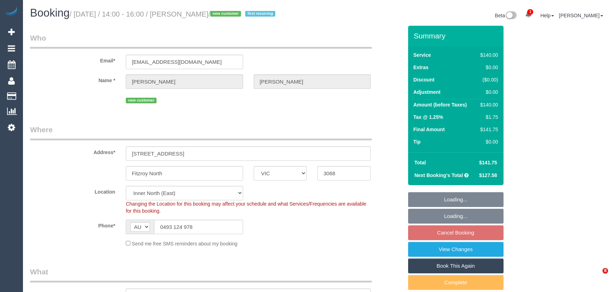
select select "number:24"
select select "number:34"
select select "number:13"
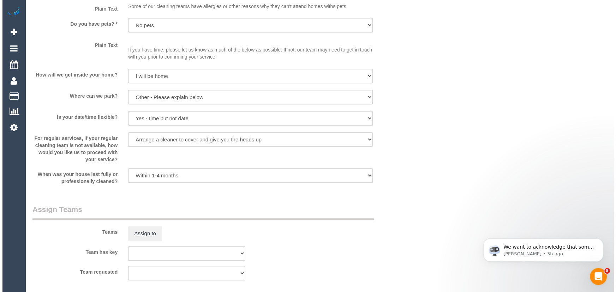
scroll to position [931, 0]
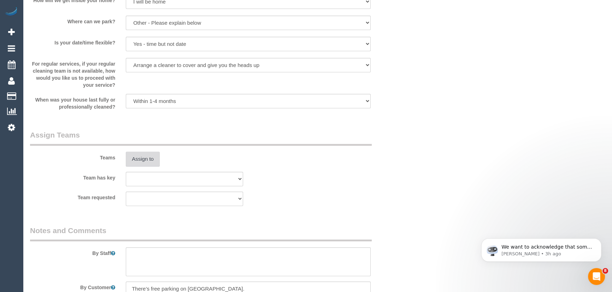
click at [140, 167] on button "Assign to" at bounding box center [143, 159] width 34 height 15
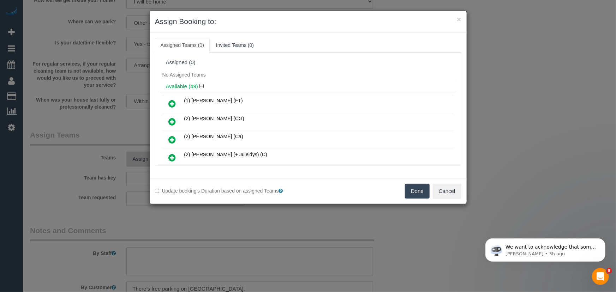
scroll to position [239, 0]
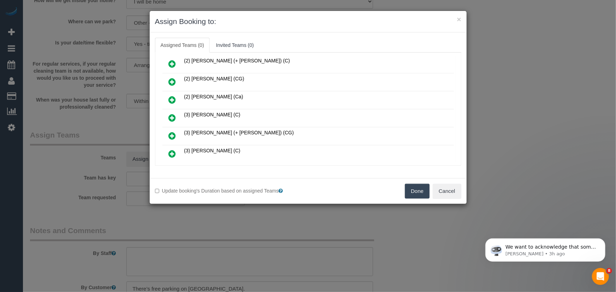
drag, startPoint x: 171, startPoint y: 111, endPoint x: 174, endPoint y: 113, distance: 4.1
click at [171, 114] on icon at bounding box center [172, 118] width 7 height 8
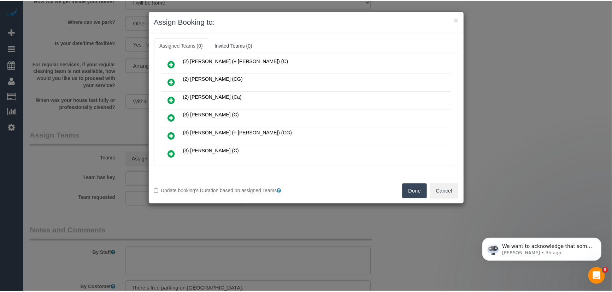
scroll to position [255, 0]
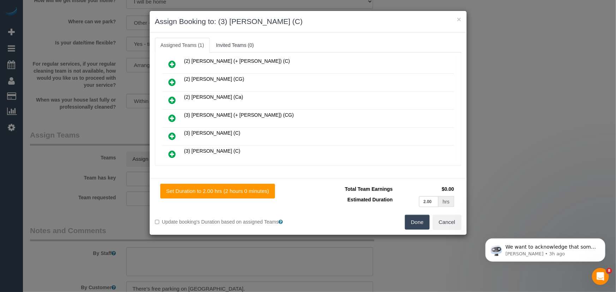
click at [416, 223] on button "Done" at bounding box center [417, 222] width 25 height 15
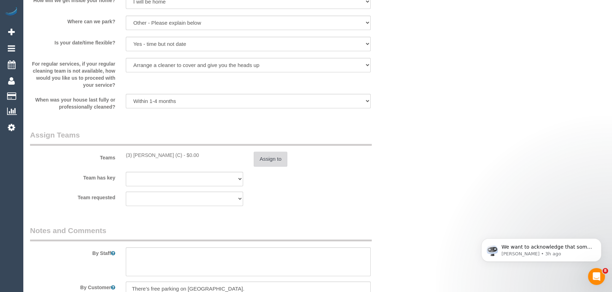
click at [277, 167] on button "Assign to" at bounding box center [271, 159] width 34 height 15
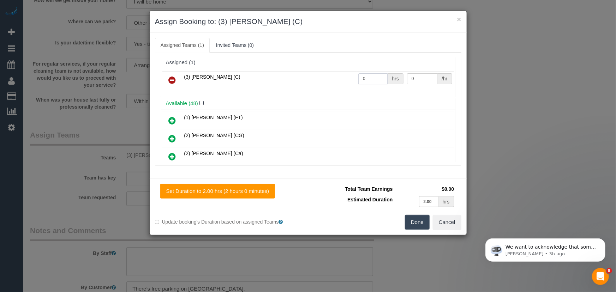
click at [373, 76] on input "0" at bounding box center [372, 78] width 29 height 11
type input "2"
type input "35"
click at [417, 225] on button "Done" at bounding box center [417, 222] width 25 height 15
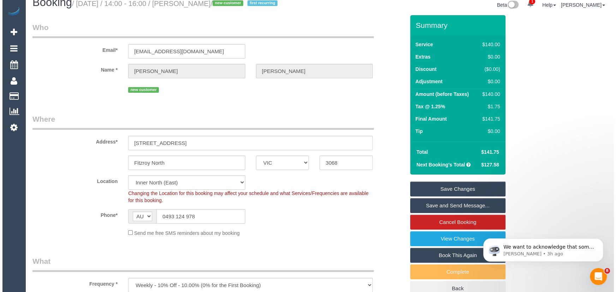
scroll to position [0, 0]
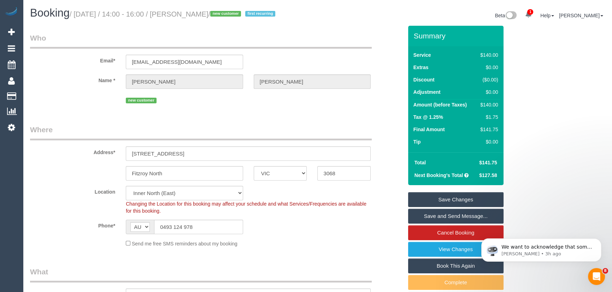
click at [200, 8] on h1 "Booking / September 30, 2025 / 14:00 - 16:00 / Candice Rademaker / new customer…" at bounding box center [171, 13] width 282 height 12
click at [202, 13] on small "/ September 30, 2025 / 14:00 - 16:00 / Candice Rademaker / new customer first r…" at bounding box center [174, 14] width 208 height 8
copy small "Candice Rademaker"
click at [455, 223] on link "Save and Send Message..." at bounding box center [455, 216] width 95 height 15
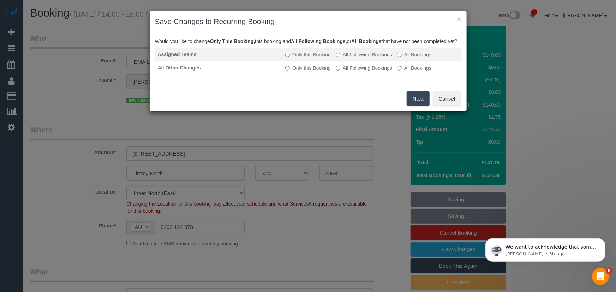
click at [352, 58] on label "All Following Bookings" at bounding box center [364, 54] width 56 height 7
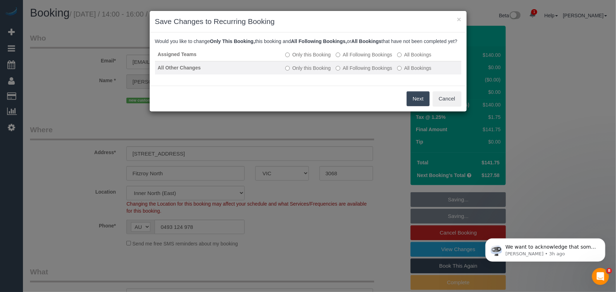
click at [352, 72] on label "All Following Bookings" at bounding box center [364, 68] width 56 height 7
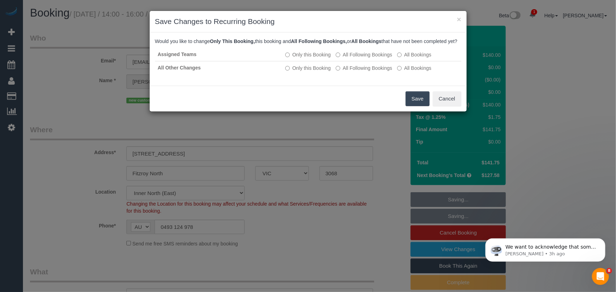
click at [416, 106] on button "Save" at bounding box center [418, 98] width 24 height 15
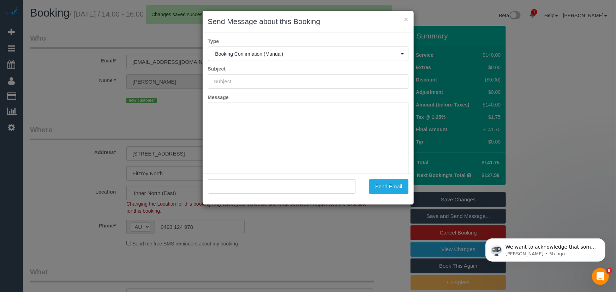
type input "Booking Confirmed"
type input ""Candice Rademaker" <candicerademaker@gmail.com>"
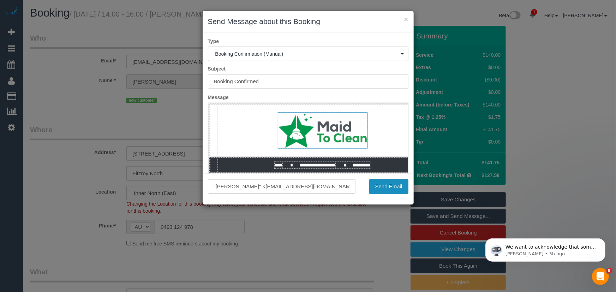
click at [386, 189] on button "Send Email" at bounding box center [388, 186] width 39 height 15
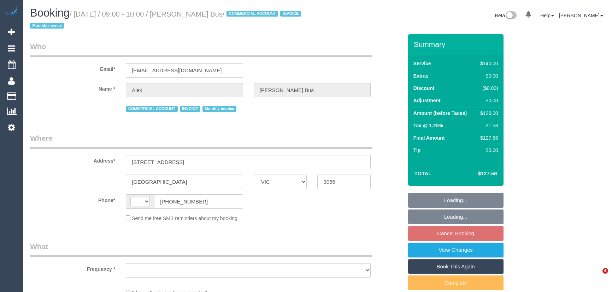
select select "VIC"
select select "object:324"
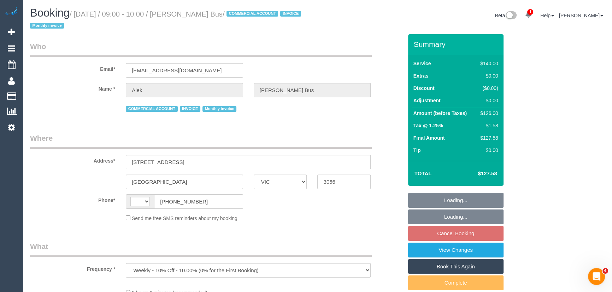
select select "number:28"
select select "number:14"
select select "number:19"
select select "number:24"
select select "number:35"
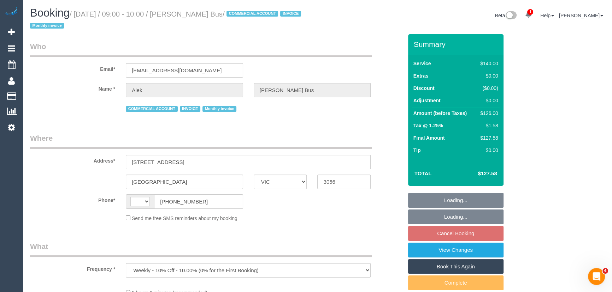
select select "number:11"
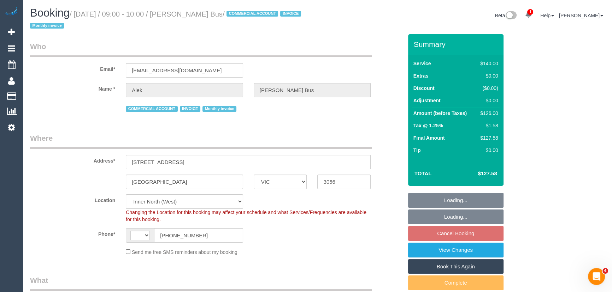
select select "object:724"
select select "string:AU"
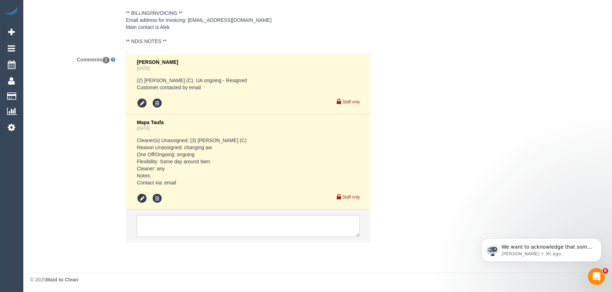
scroll to position [1394, 0]
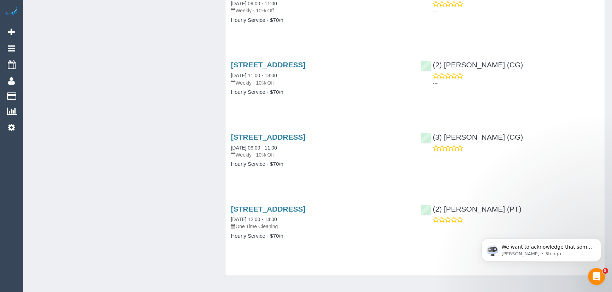
scroll to position [1612, 0]
